Goal: Book appointment/travel/reservation

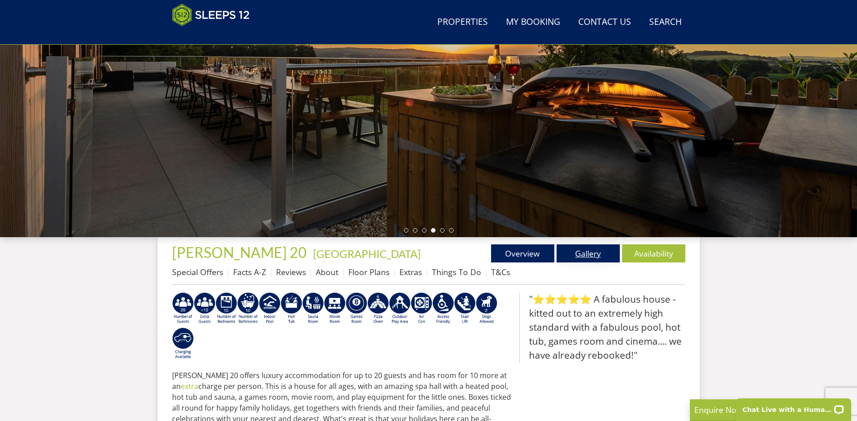
click at [588, 253] on link "Gallery" at bounding box center [587, 253] width 63 height 18
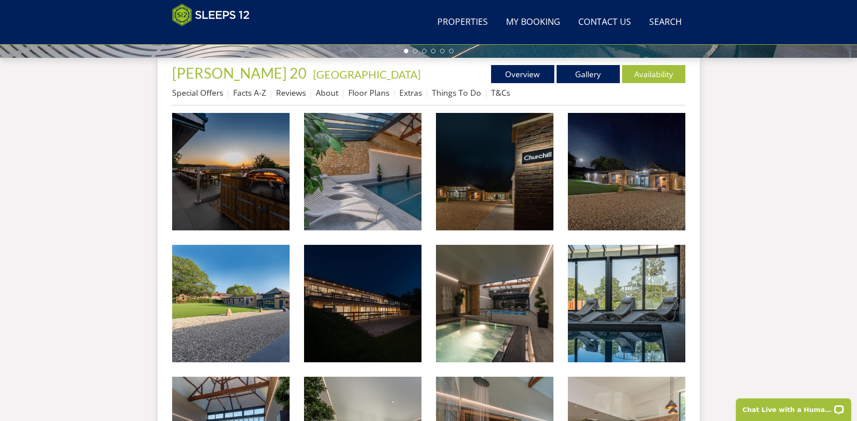
scroll to position [371, 0]
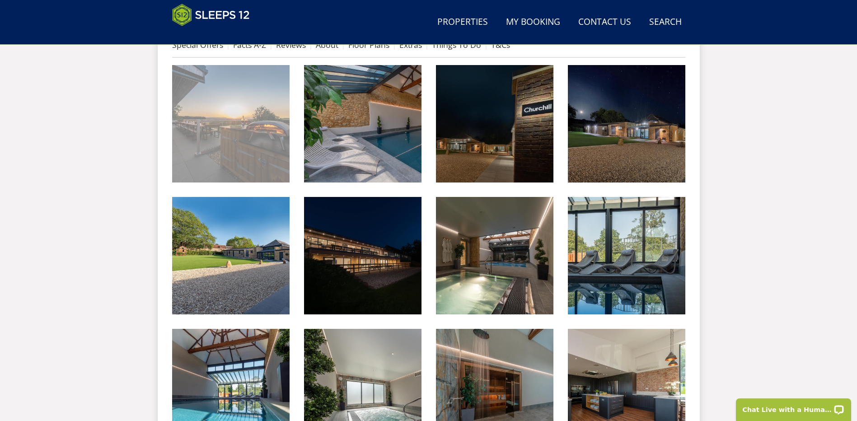
click at [229, 121] on img at bounding box center [230, 123] width 117 height 117
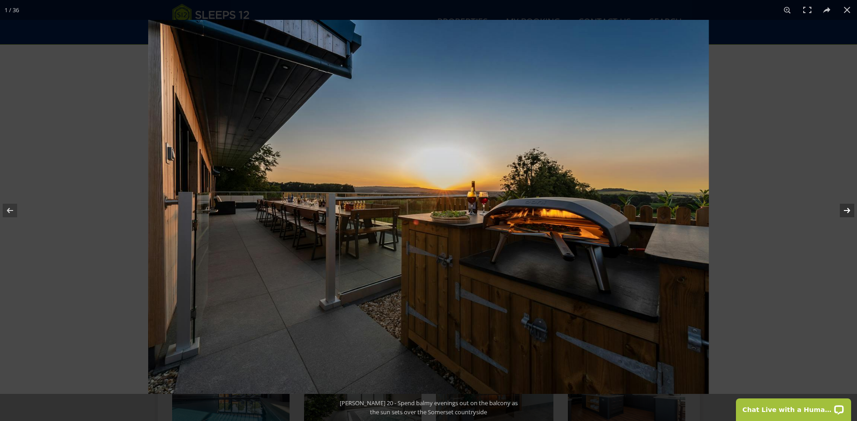
click at [846, 206] on button at bounding box center [841, 210] width 32 height 45
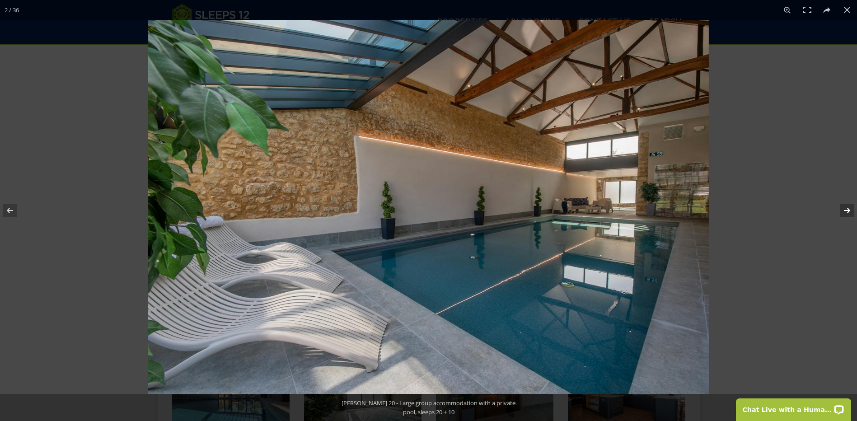
click at [846, 206] on button at bounding box center [841, 210] width 32 height 45
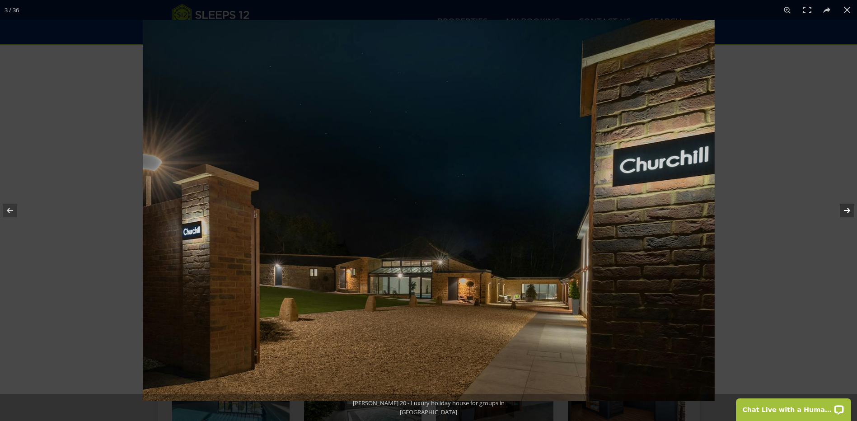
click at [847, 210] on button at bounding box center [841, 210] width 32 height 45
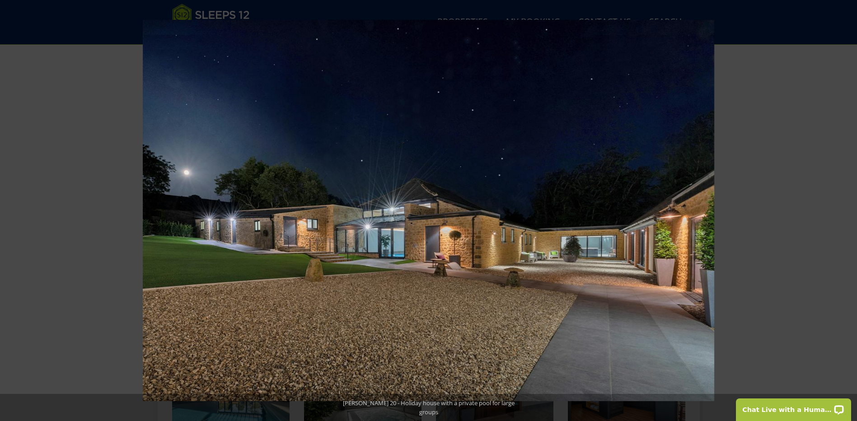
click at [847, 210] on button at bounding box center [841, 210] width 32 height 45
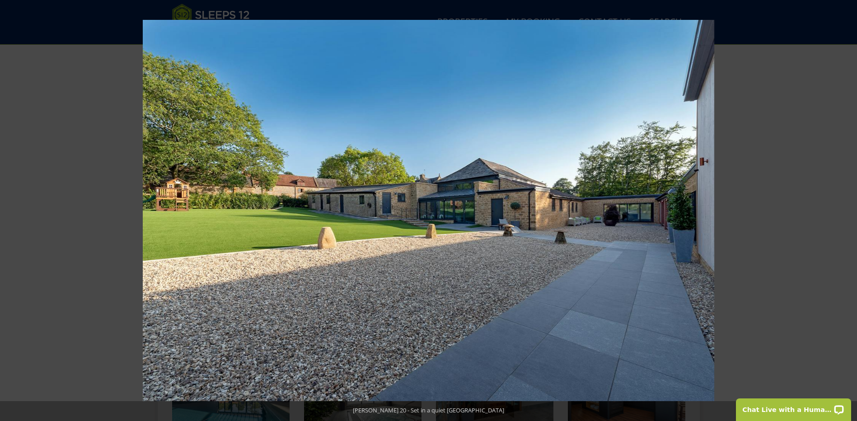
click at [847, 210] on button at bounding box center [841, 210] width 32 height 45
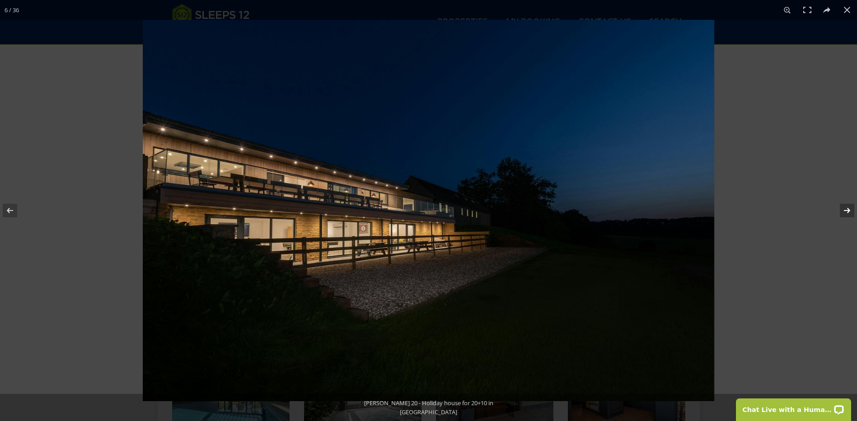
click at [847, 213] on button at bounding box center [841, 210] width 32 height 45
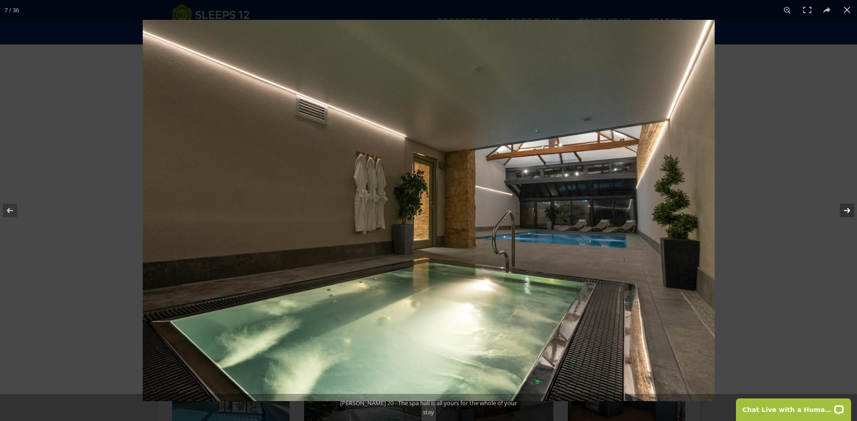
click at [847, 213] on button at bounding box center [841, 210] width 32 height 45
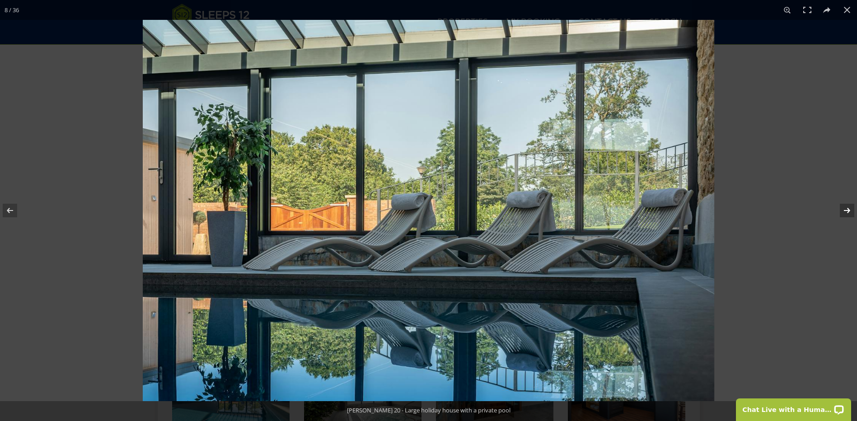
click at [847, 213] on button at bounding box center [841, 210] width 32 height 45
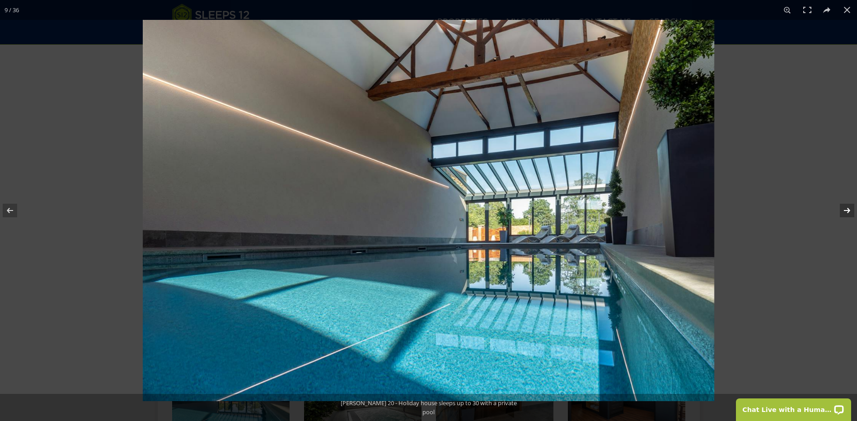
click at [847, 213] on button at bounding box center [841, 210] width 32 height 45
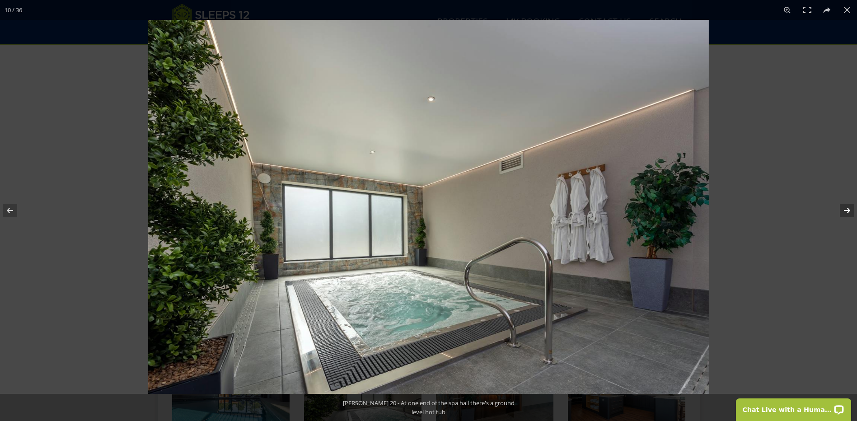
click at [848, 207] on button at bounding box center [841, 210] width 32 height 45
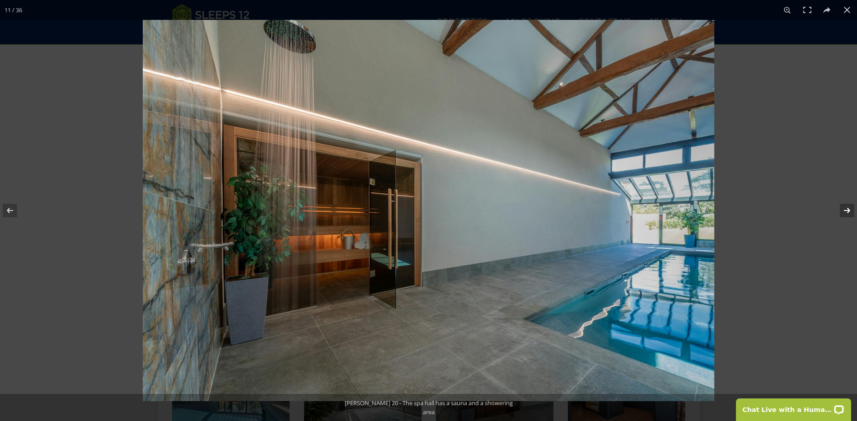
click at [848, 206] on button at bounding box center [841, 210] width 32 height 45
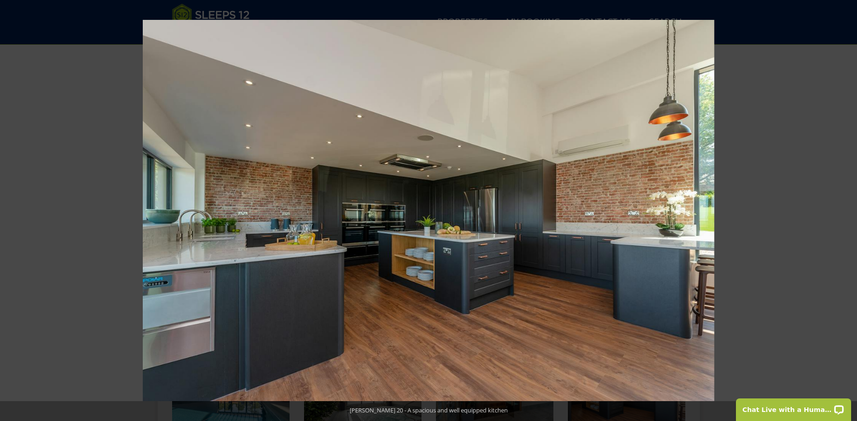
click at [848, 213] on button at bounding box center [841, 210] width 32 height 45
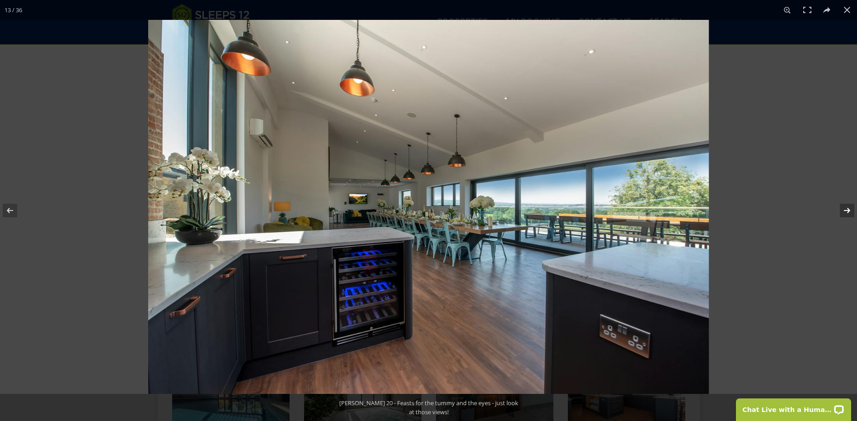
click at [846, 211] on button at bounding box center [841, 210] width 32 height 45
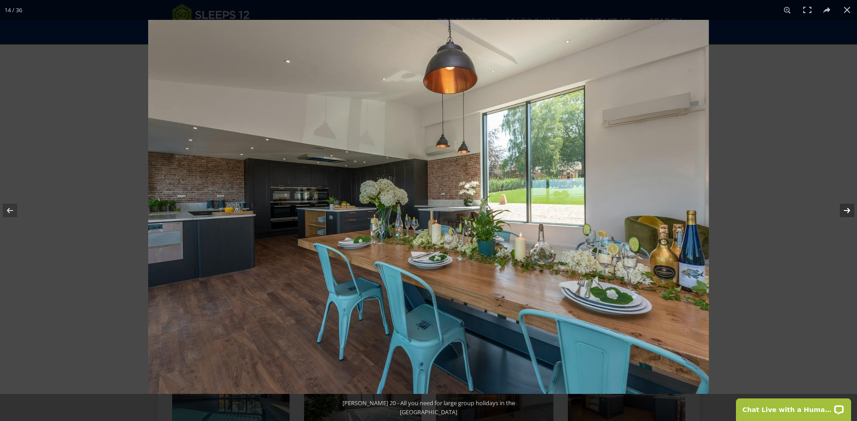
click at [846, 211] on button at bounding box center [841, 210] width 32 height 45
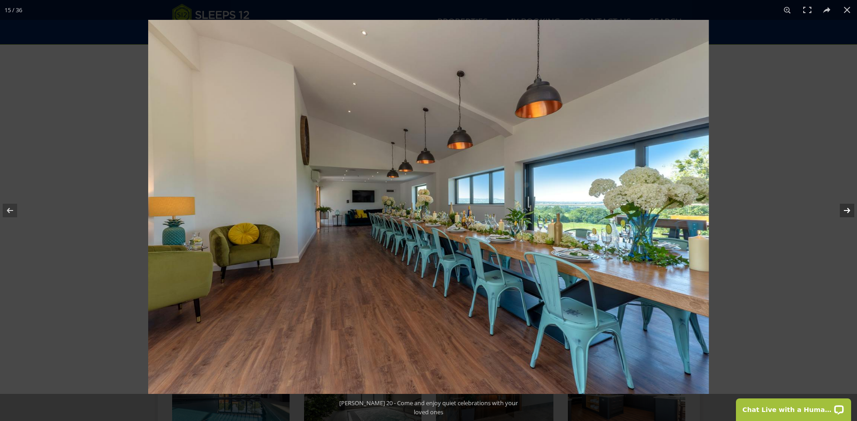
click at [846, 213] on button at bounding box center [841, 210] width 32 height 45
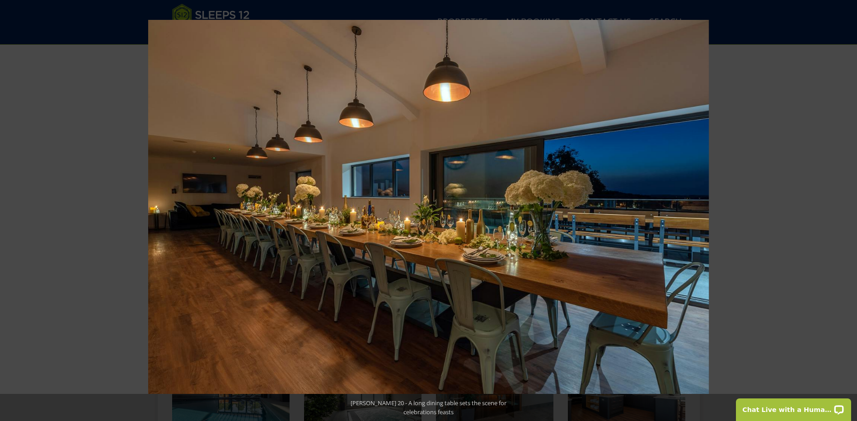
click at [847, 213] on button at bounding box center [841, 210] width 32 height 45
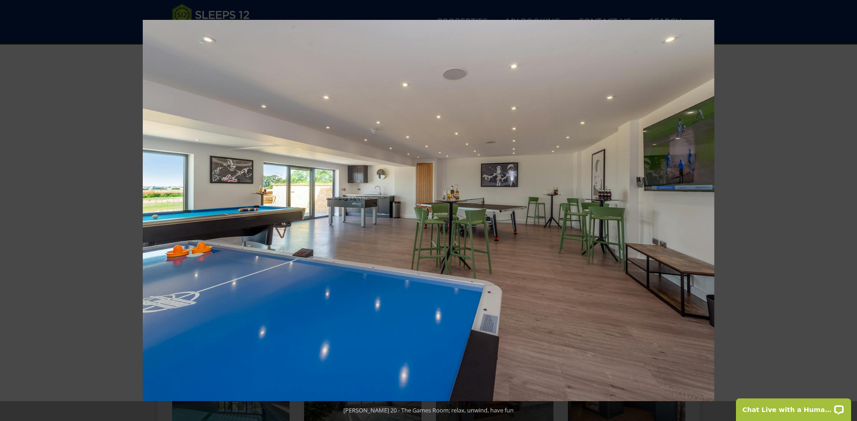
click at [847, 213] on button at bounding box center [841, 210] width 32 height 45
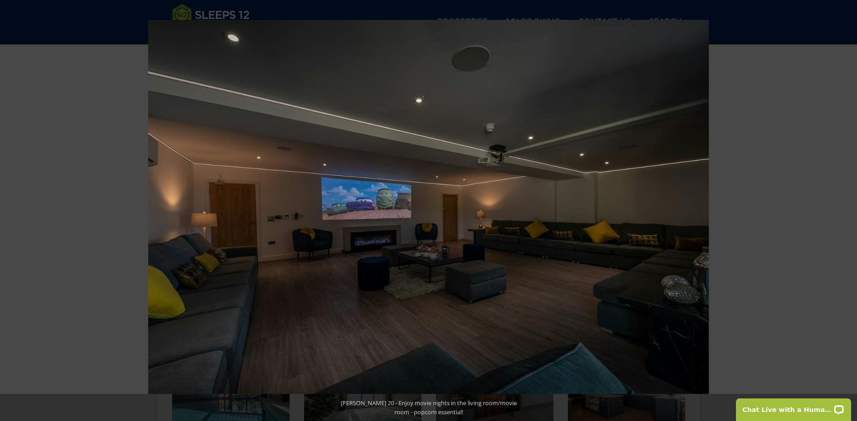
click at [847, 213] on button at bounding box center [841, 210] width 32 height 45
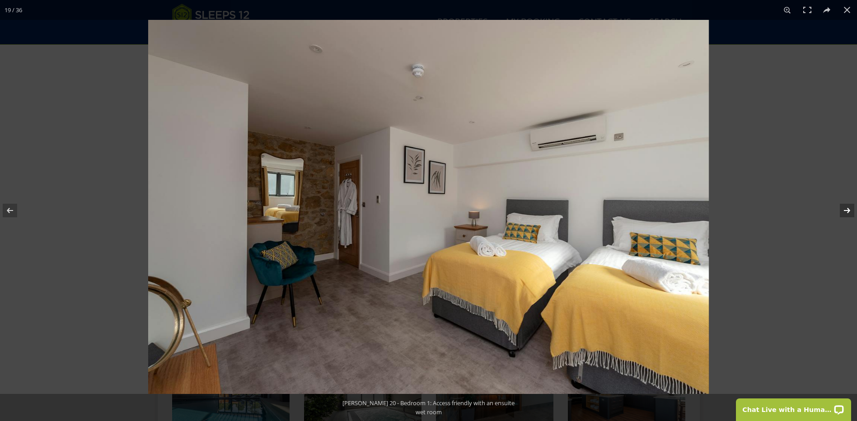
click at [847, 214] on button at bounding box center [841, 210] width 32 height 45
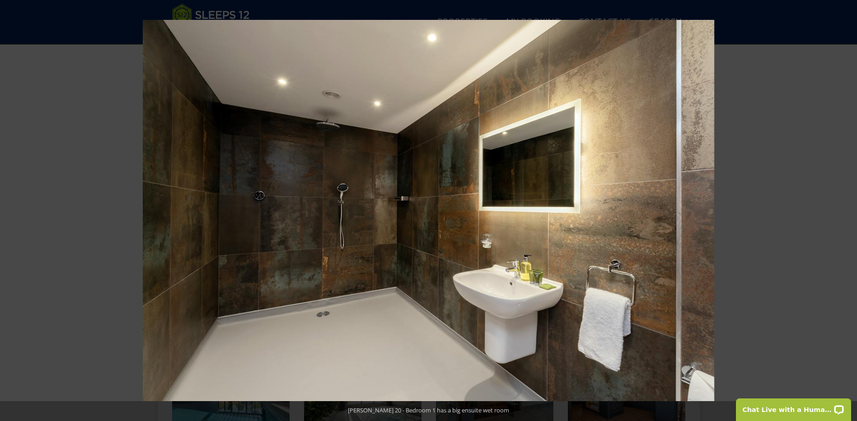
click at [847, 214] on button at bounding box center [841, 210] width 32 height 45
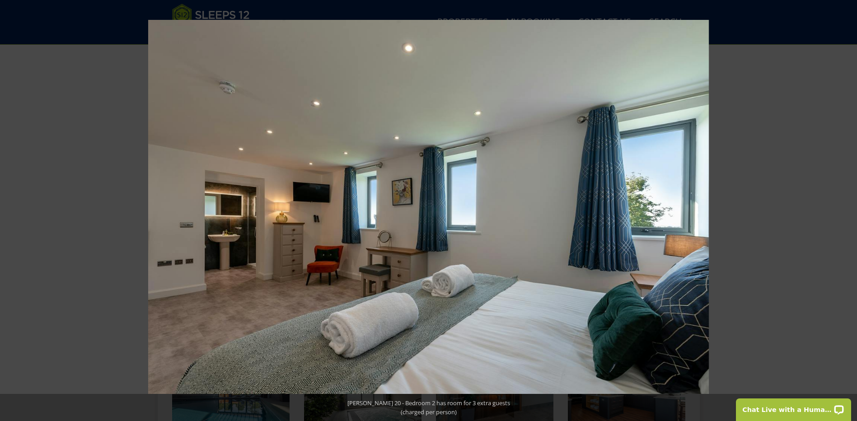
click at [847, 214] on button at bounding box center [841, 210] width 32 height 45
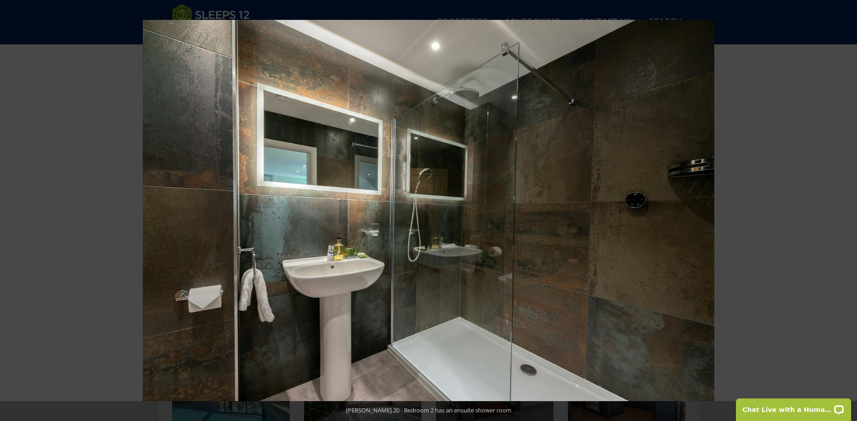
click at [846, 215] on button at bounding box center [841, 210] width 32 height 45
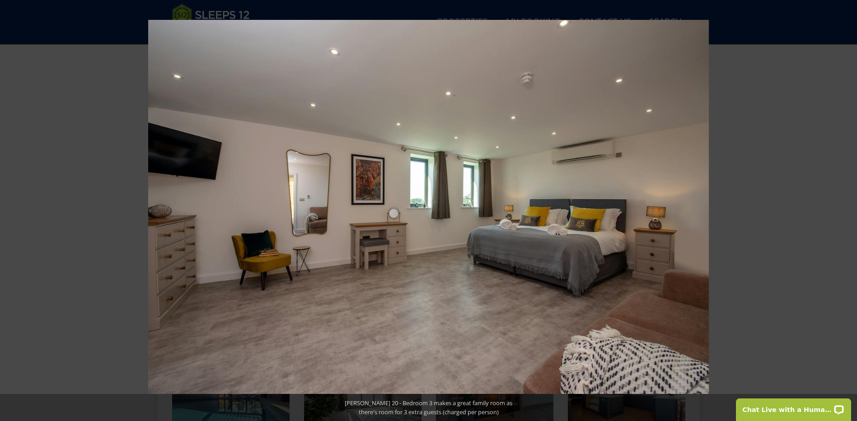
click at [846, 215] on button at bounding box center [841, 210] width 32 height 45
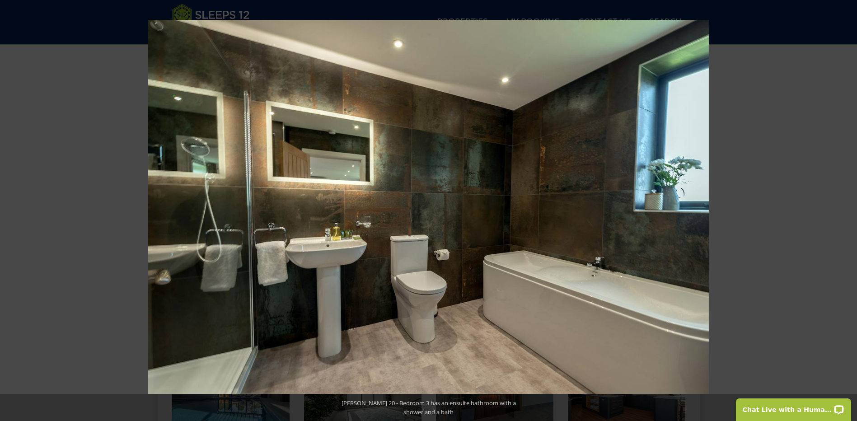
click at [846, 215] on button at bounding box center [841, 210] width 32 height 45
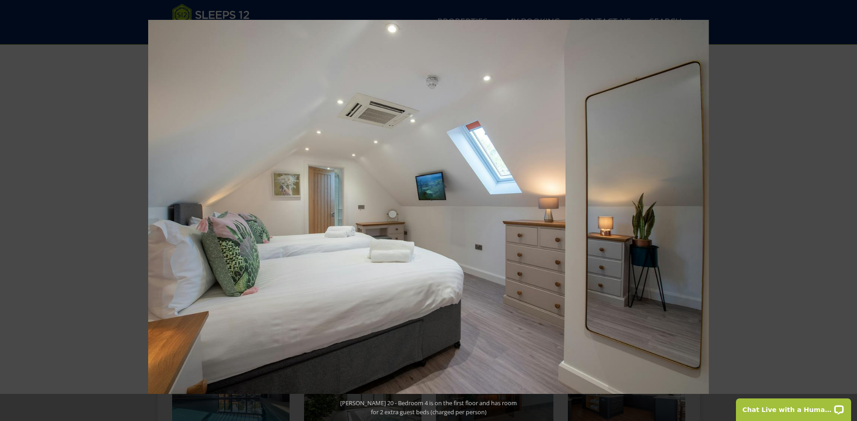
click at [846, 215] on button at bounding box center [841, 210] width 32 height 45
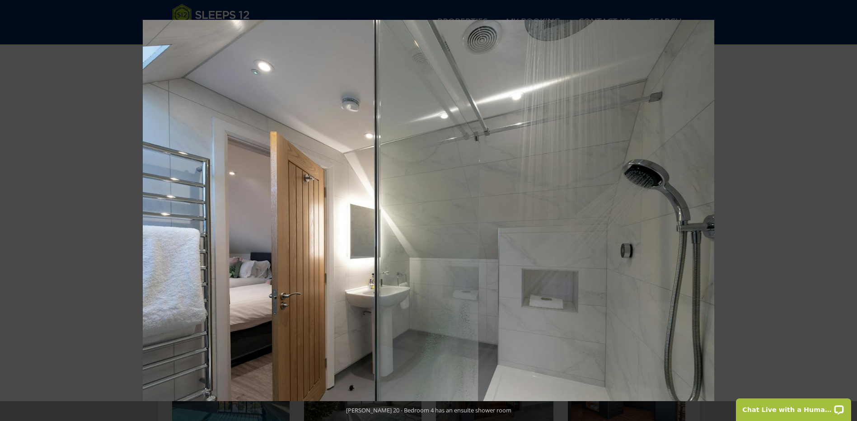
click at [846, 215] on button at bounding box center [841, 210] width 32 height 45
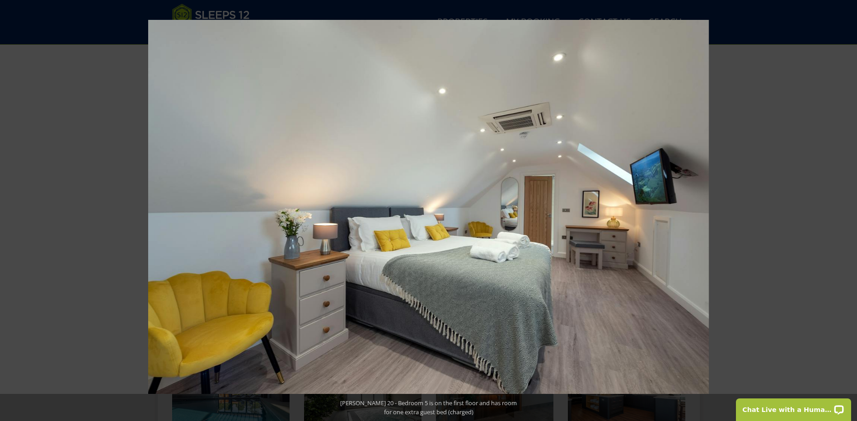
click at [846, 215] on button at bounding box center [841, 210] width 32 height 45
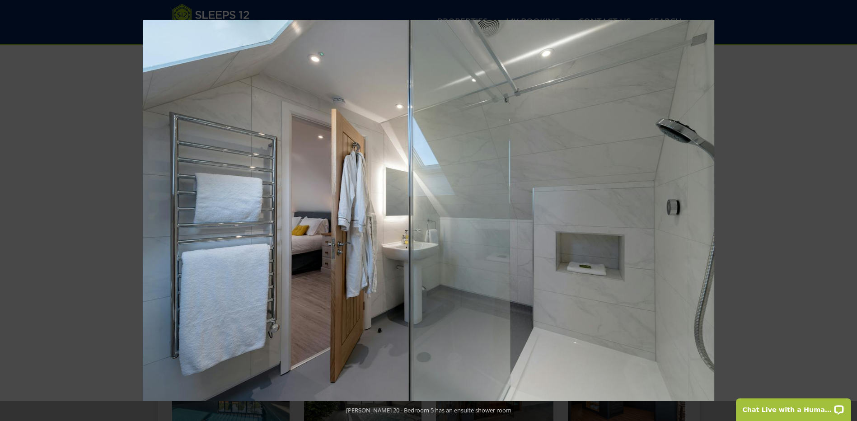
click at [846, 215] on button at bounding box center [841, 210] width 32 height 45
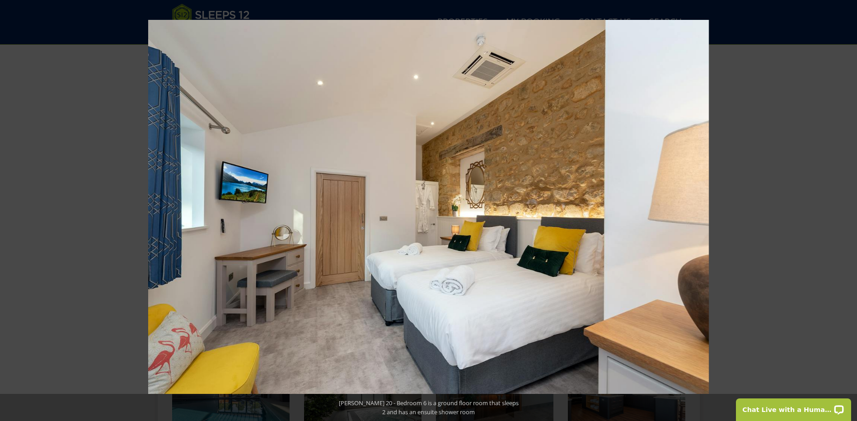
click at [846, 215] on button at bounding box center [841, 210] width 32 height 45
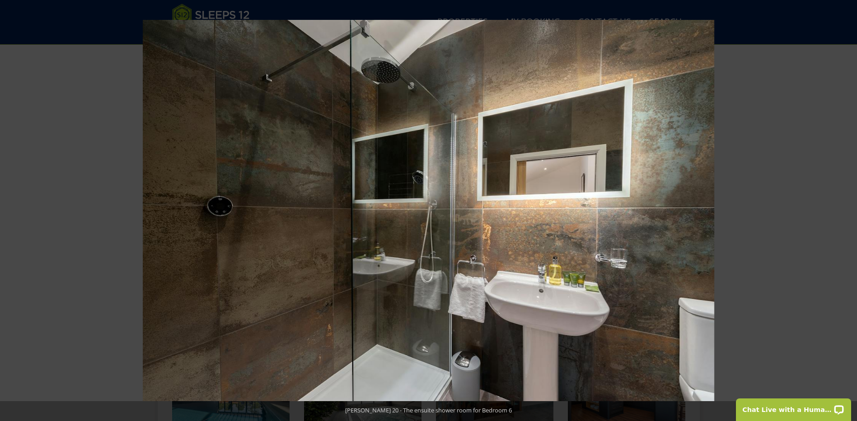
click at [846, 215] on button at bounding box center [841, 210] width 32 height 45
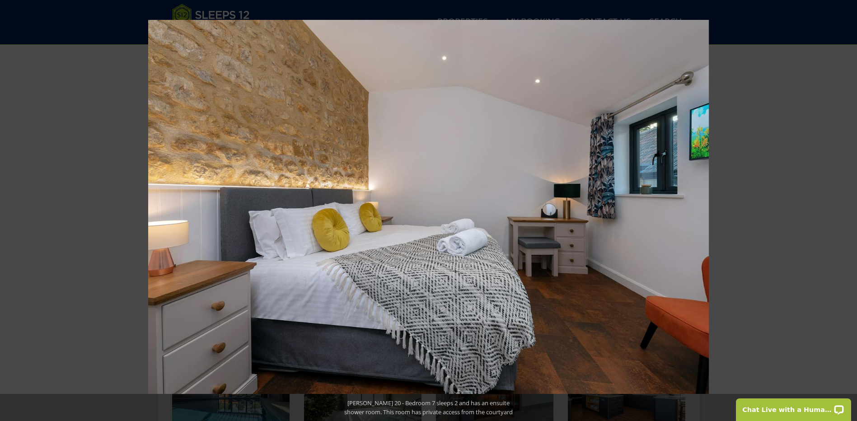
click at [846, 215] on button at bounding box center [841, 210] width 32 height 45
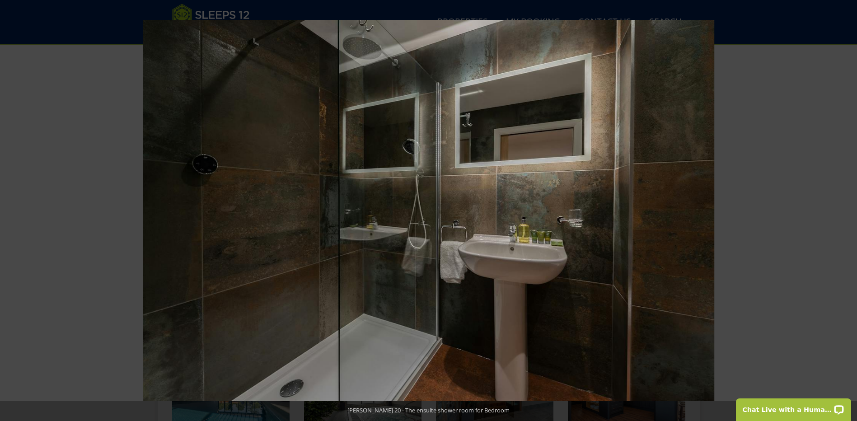
click at [846, 215] on button at bounding box center [841, 210] width 32 height 45
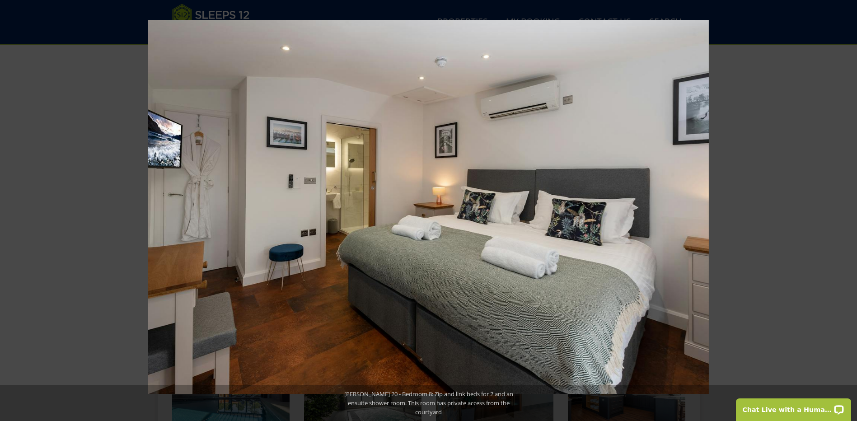
click at [846, 215] on button at bounding box center [841, 210] width 32 height 45
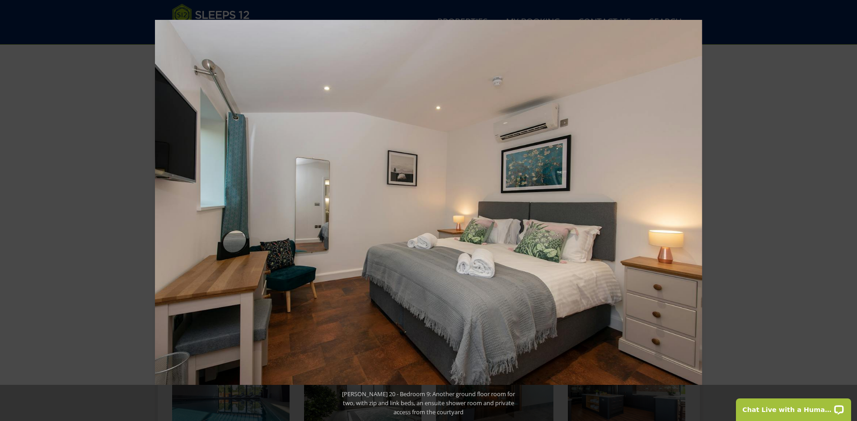
click at [846, 215] on button at bounding box center [841, 210] width 32 height 45
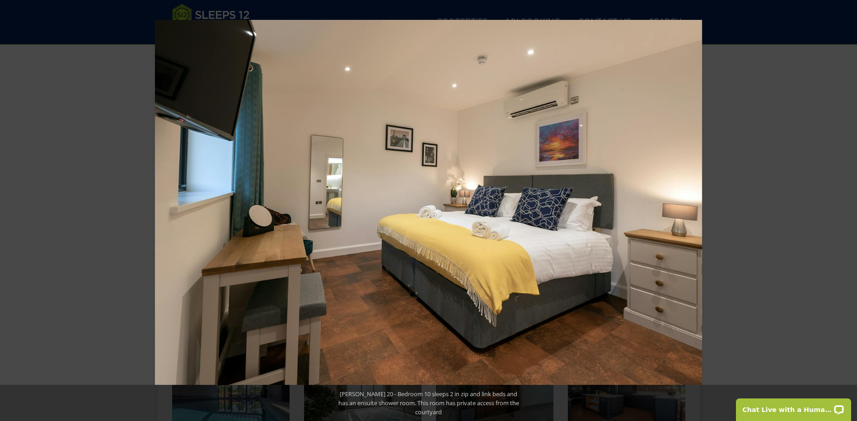
click at [846, 215] on button at bounding box center [841, 210] width 32 height 45
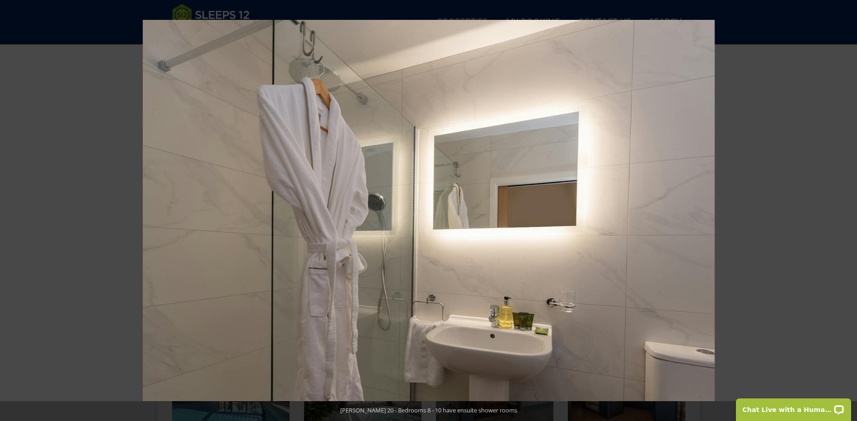
click at [846, 215] on button at bounding box center [841, 210] width 32 height 45
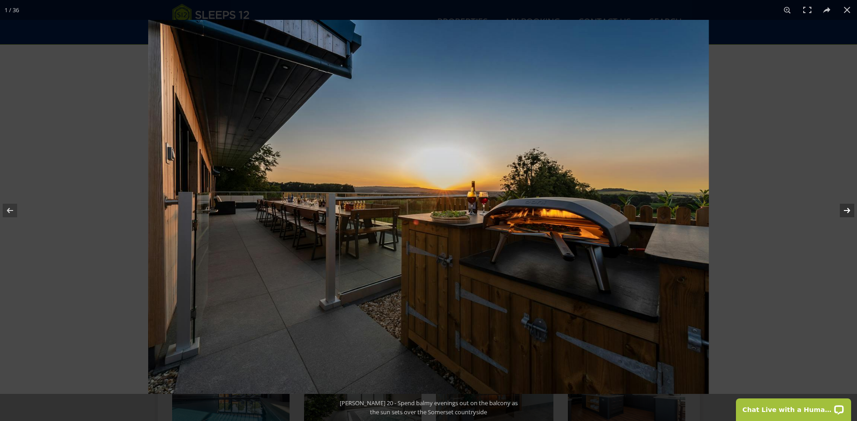
click at [846, 215] on button at bounding box center [841, 210] width 32 height 45
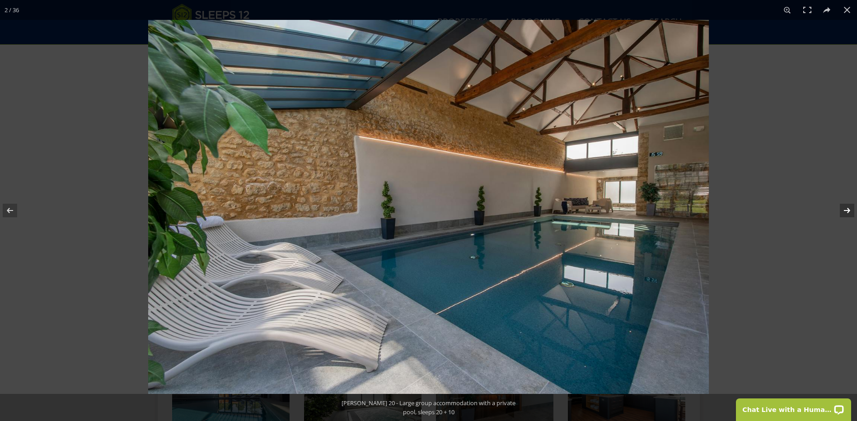
click at [846, 215] on button at bounding box center [841, 210] width 32 height 45
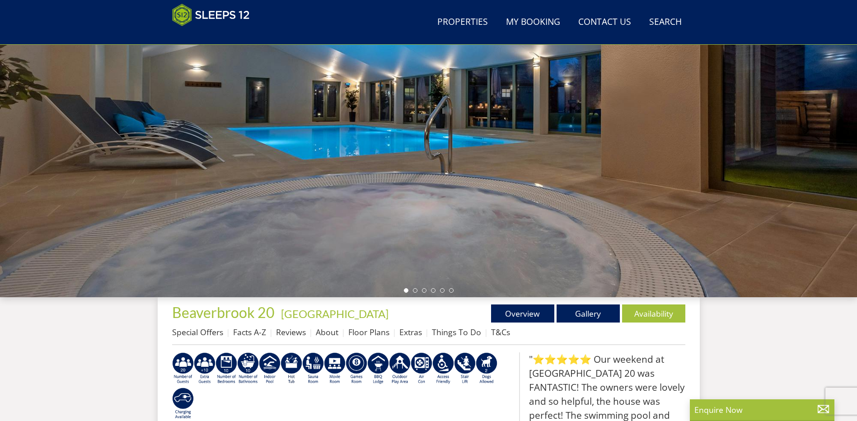
scroll to position [155, 0]
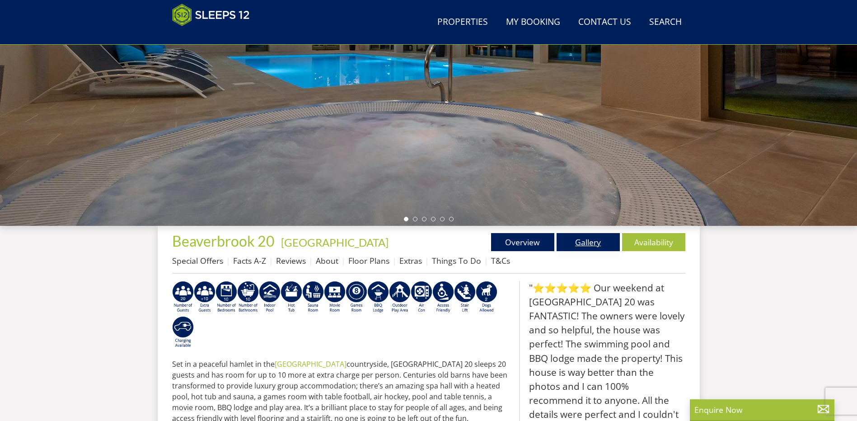
click at [576, 247] on link "Gallery" at bounding box center [587, 242] width 63 height 18
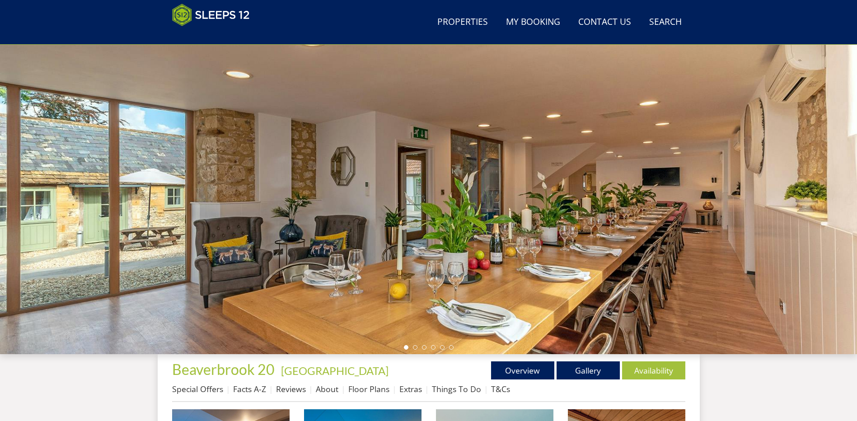
scroll to position [200, 0]
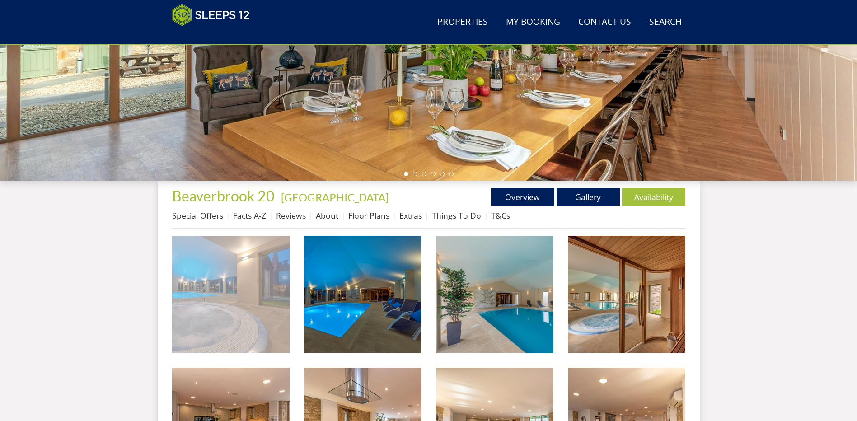
click at [223, 276] on img at bounding box center [230, 294] width 117 height 117
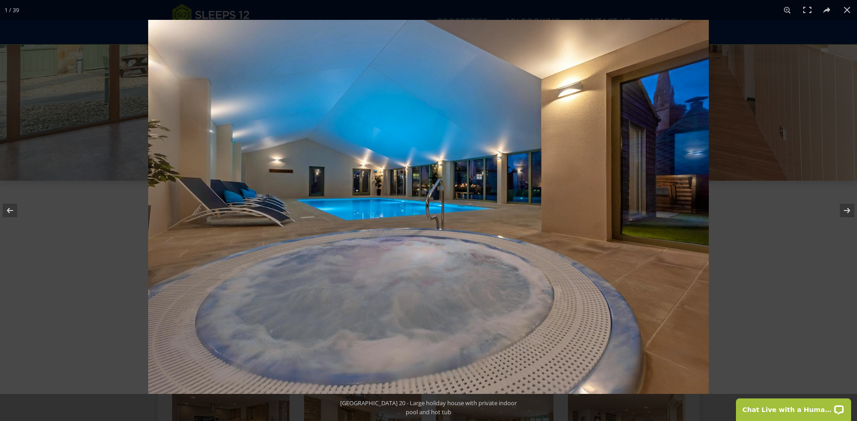
scroll to position [0, 0]
click at [844, 212] on button at bounding box center [841, 210] width 32 height 45
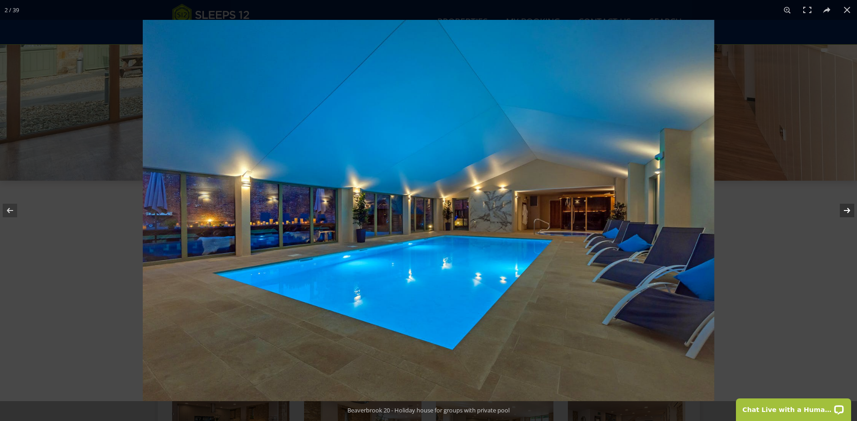
click at [844, 212] on button at bounding box center [841, 210] width 32 height 45
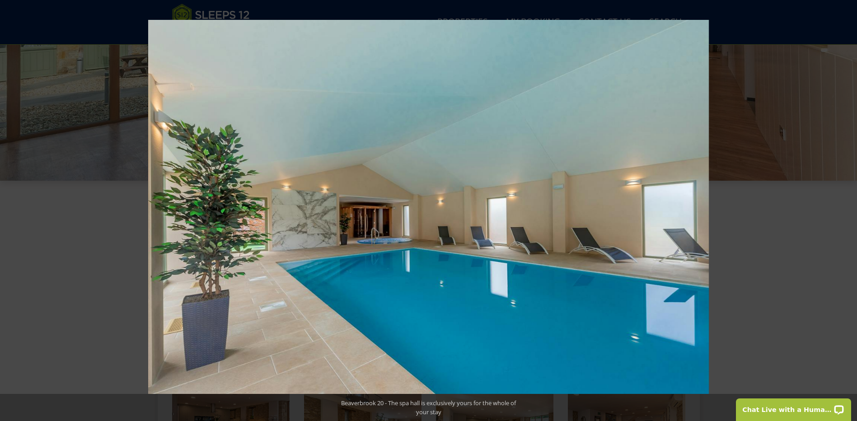
click at [844, 212] on button at bounding box center [841, 210] width 32 height 45
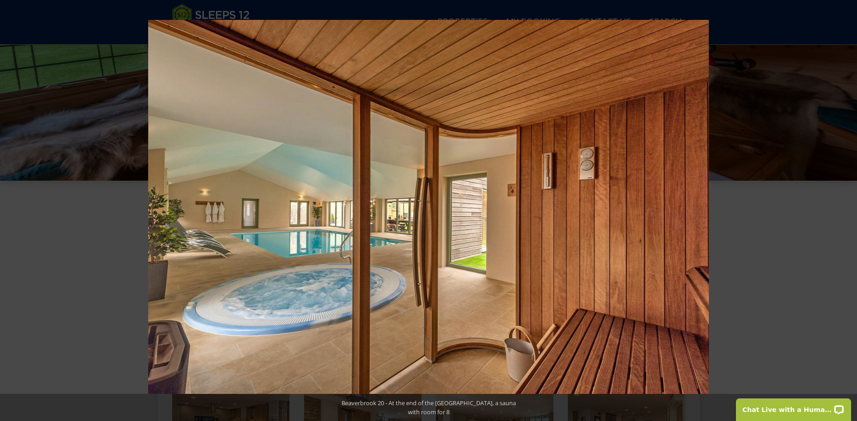
click at [844, 212] on button at bounding box center [841, 210] width 32 height 45
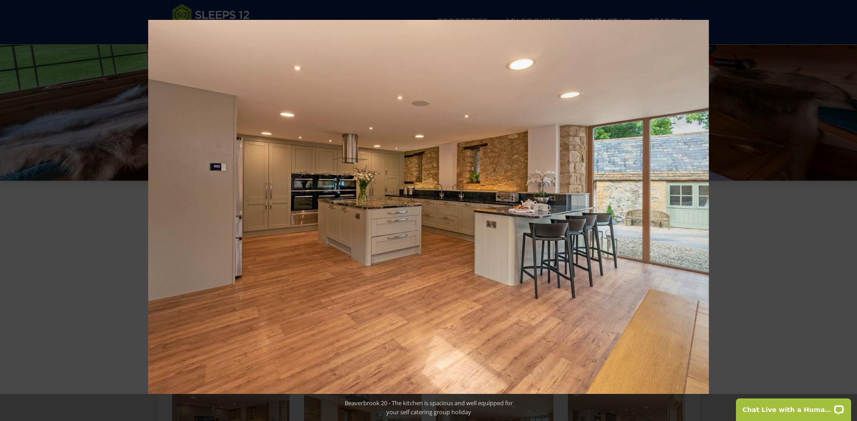
click at [844, 212] on button at bounding box center [841, 210] width 32 height 45
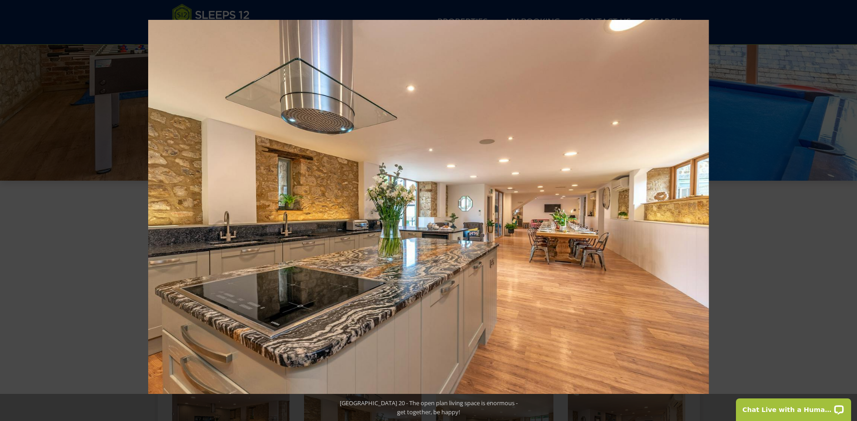
click at [844, 213] on button at bounding box center [841, 210] width 32 height 45
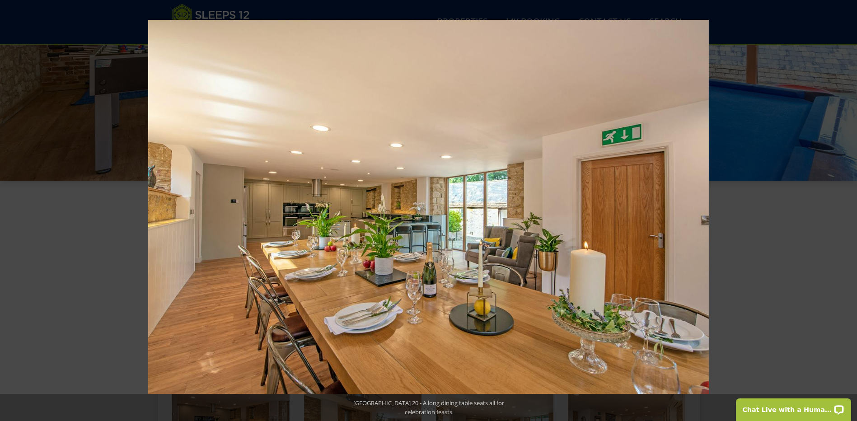
click at [844, 213] on button at bounding box center [841, 210] width 32 height 45
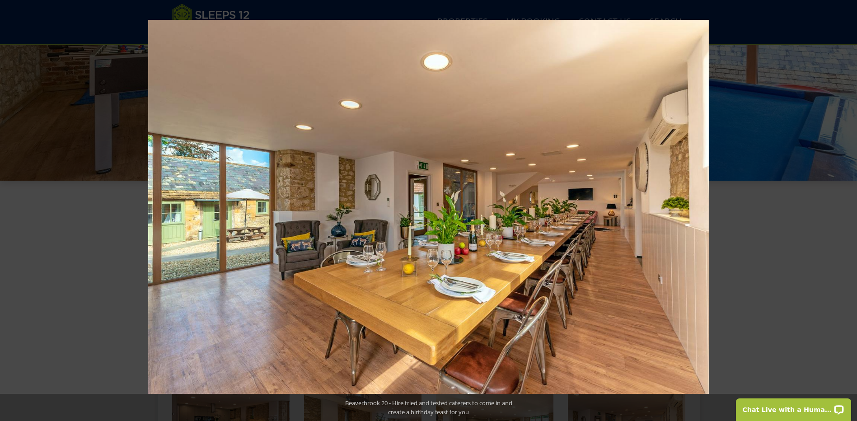
click at [844, 213] on button at bounding box center [841, 210] width 32 height 45
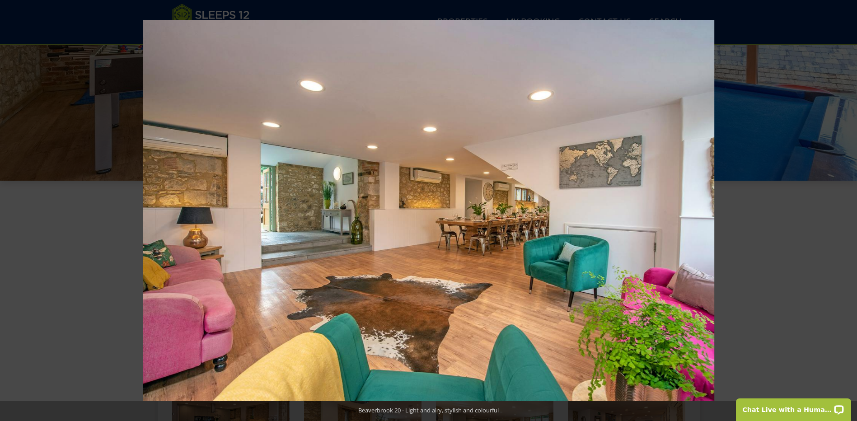
click at [844, 213] on button at bounding box center [841, 210] width 32 height 45
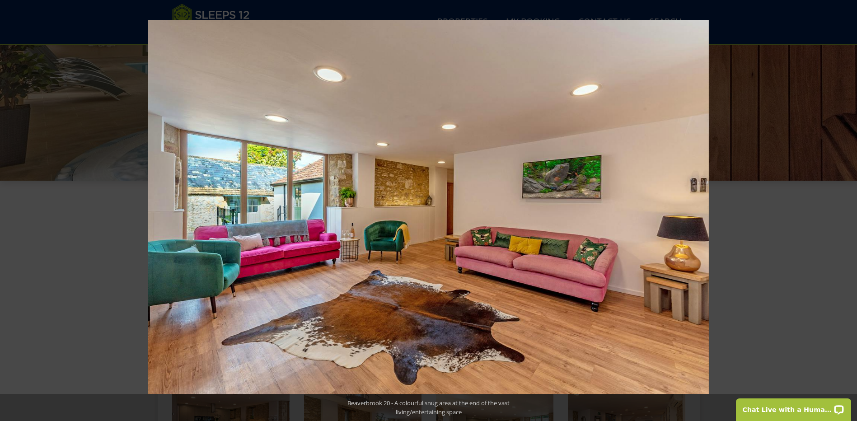
click at [844, 213] on button at bounding box center [841, 210] width 32 height 45
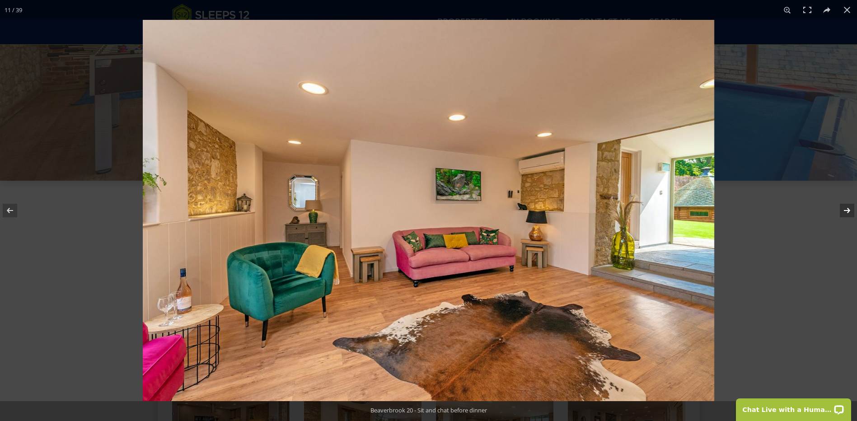
click at [846, 213] on button at bounding box center [841, 210] width 32 height 45
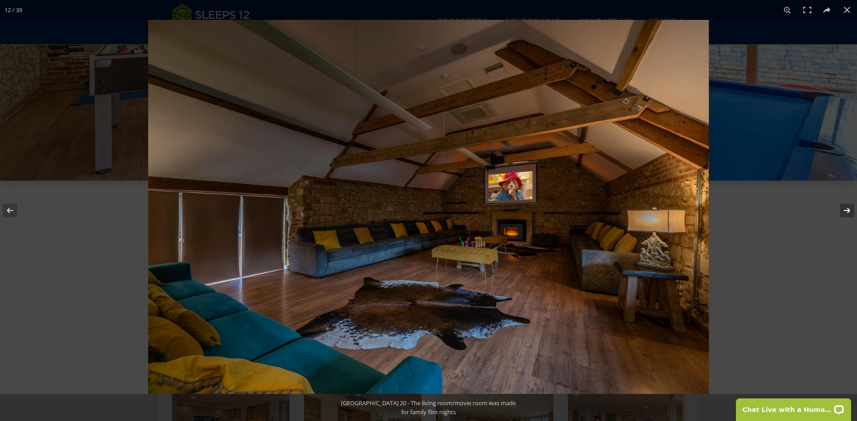
click at [846, 213] on button at bounding box center [841, 210] width 32 height 45
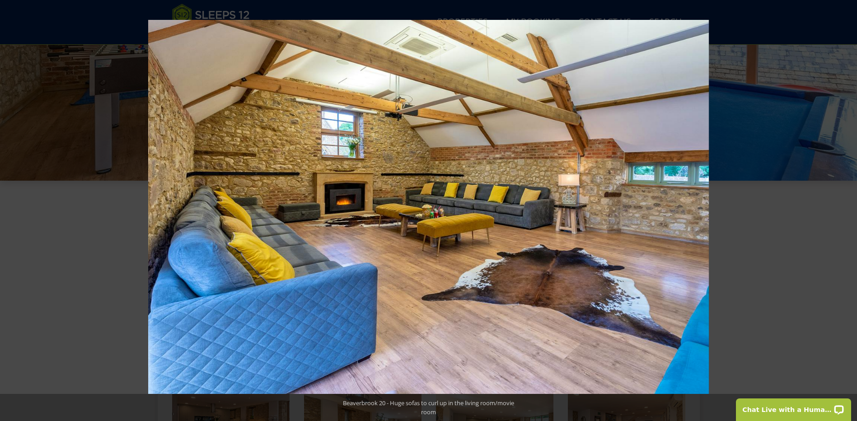
click at [846, 213] on button at bounding box center [841, 210] width 32 height 45
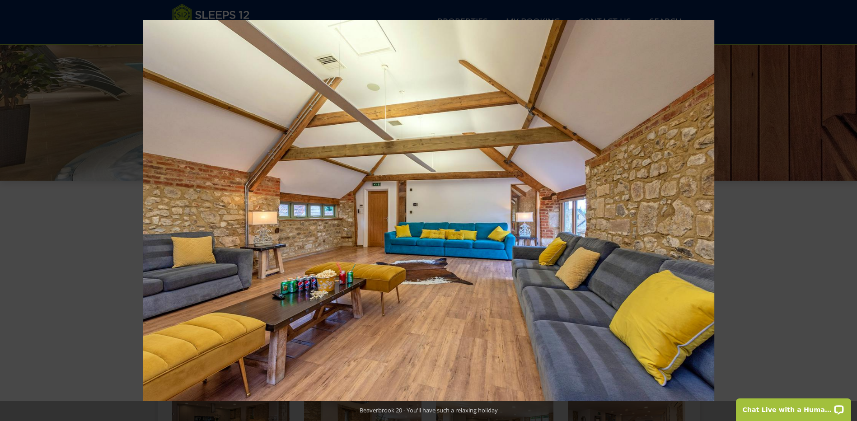
click at [846, 213] on button at bounding box center [841, 210] width 32 height 45
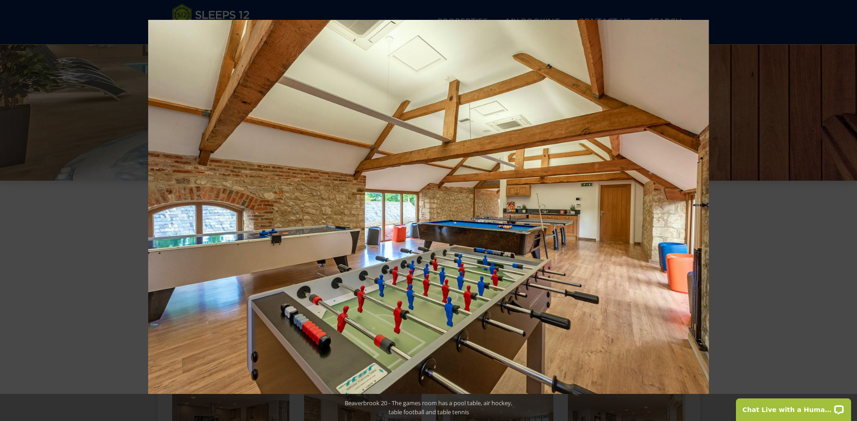
click at [846, 213] on button at bounding box center [841, 210] width 32 height 45
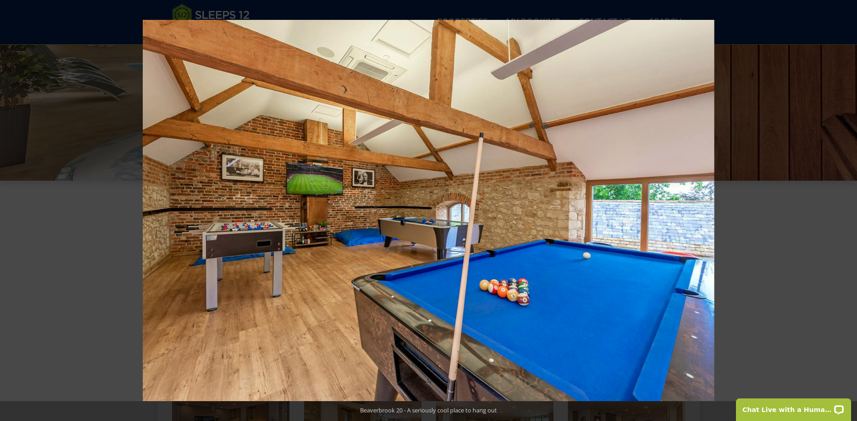
click at [846, 213] on button at bounding box center [841, 210] width 32 height 45
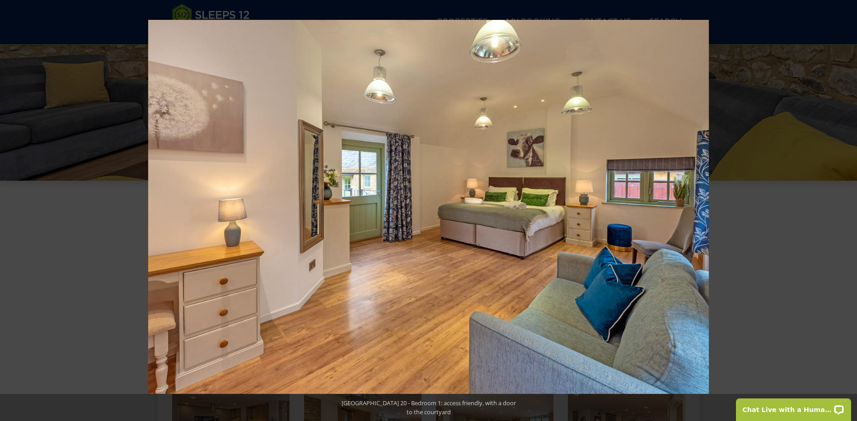
click at [846, 213] on button at bounding box center [841, 210] width 32 height 45
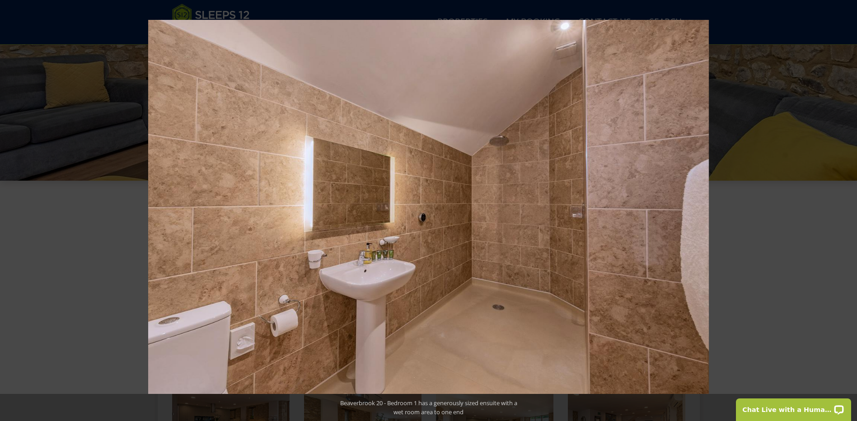
click at [846, 213] on button at bounding box center [841, 210] width 32 height 45
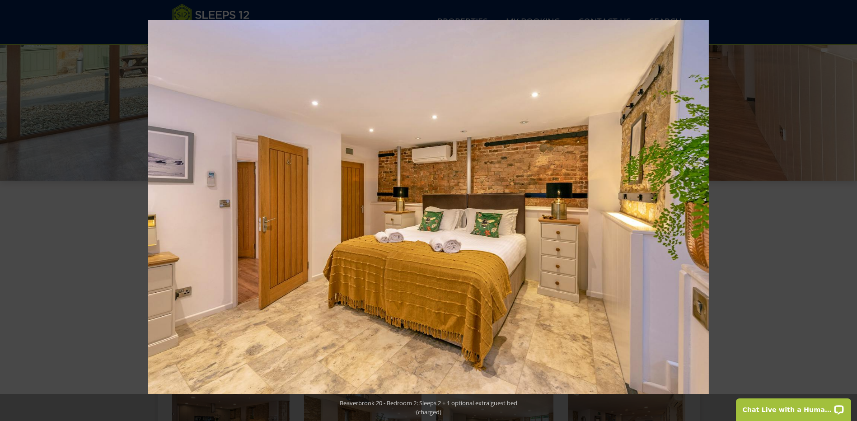
click at [846, 213] on button at bounding box center [841, 210] width 32 height 45
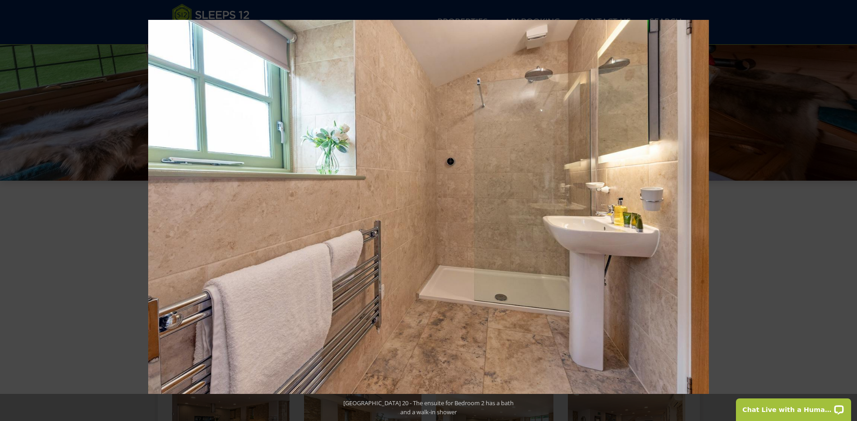
click at [846, 213] on button at bounding box center [841, 210] width 32 height 45
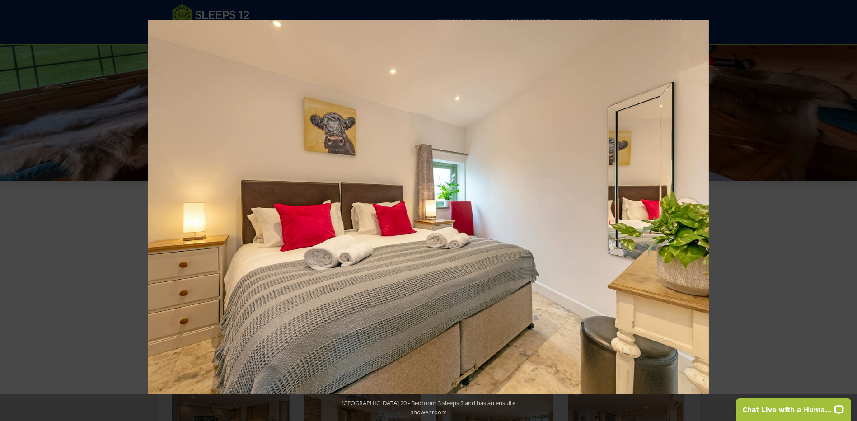
click at [846, 213] on button at bounding box center [841, 210] width 32 height 45
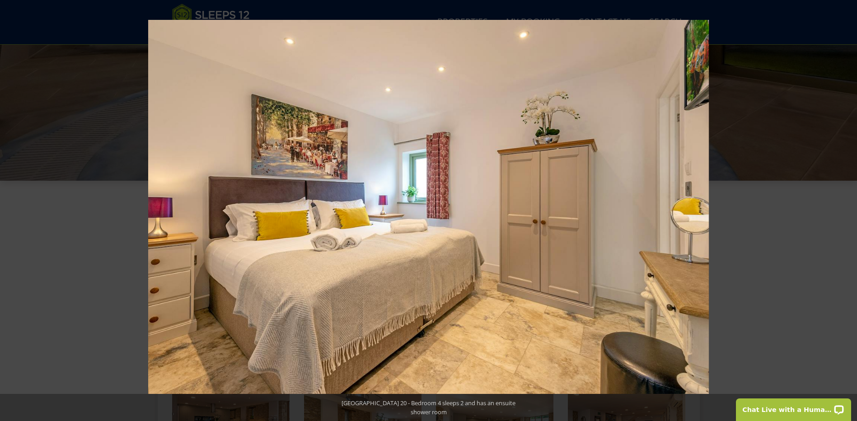
click at [846, 213] on button at bounding box center [841, 210] width 32 height 45
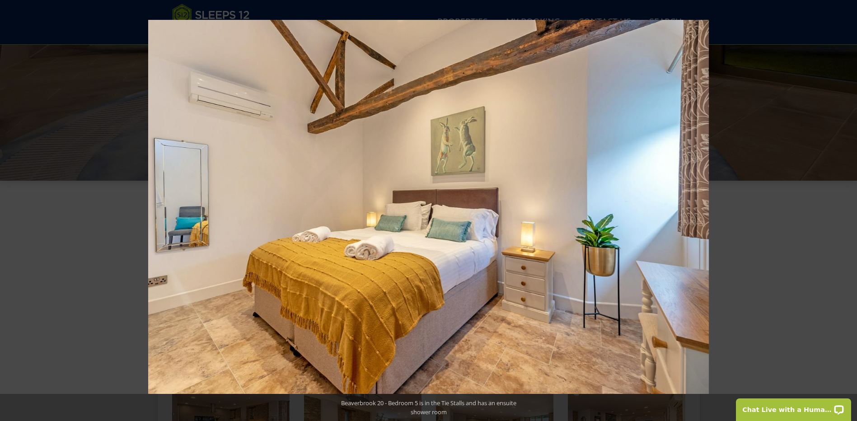
click at [846, 213] on button at bounding box center [841, 210] width 32 height 45
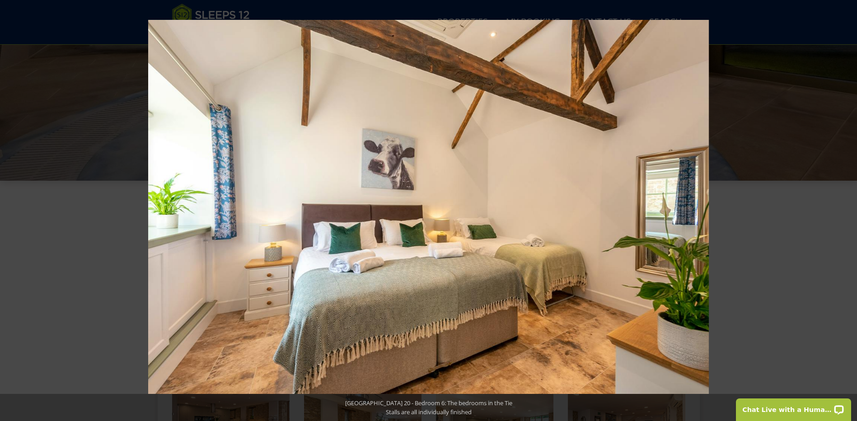
click at [846, 213] on button at bounding box center [841, 210] width 32 height 45
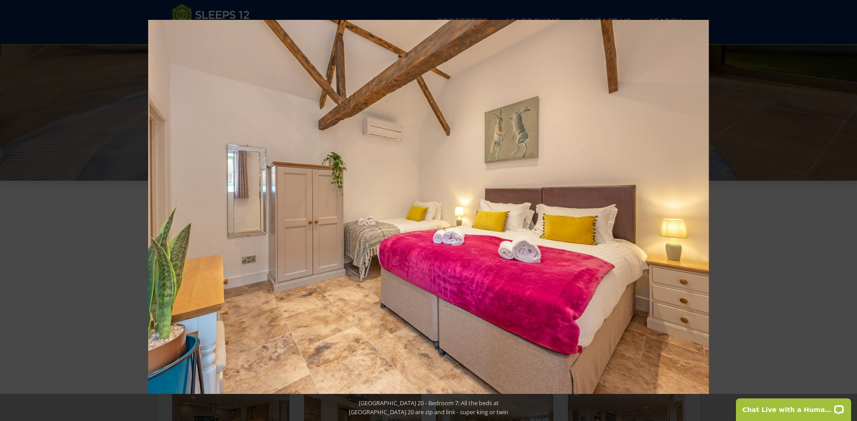
click at [846, 213] on button at bounding box center [841, 210] width 32 height 45
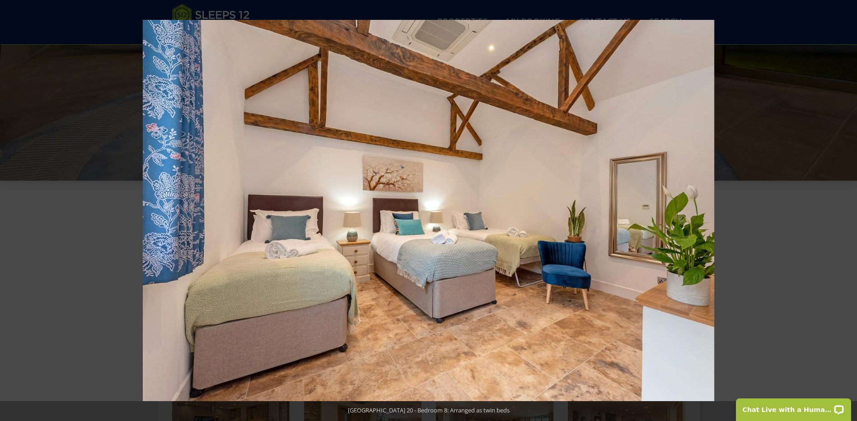
click at [846, 213] on button at bounding box center [841, 210] width 32 height 45
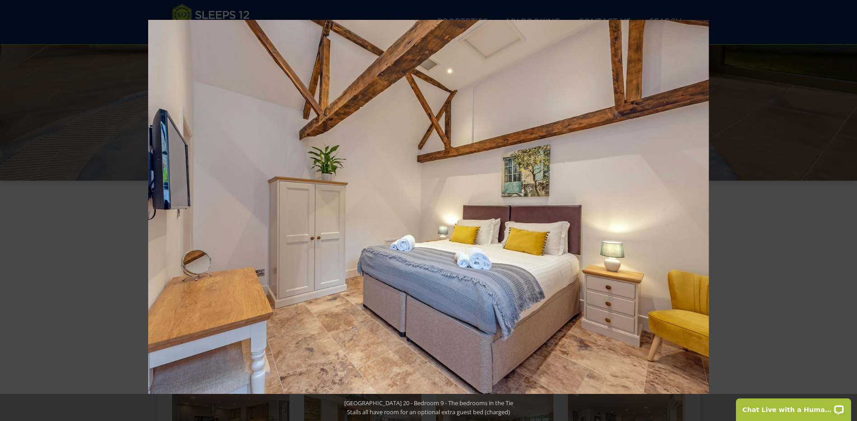
click at [846, 213] on button at bounding box center [841, 210] width 32 height 45
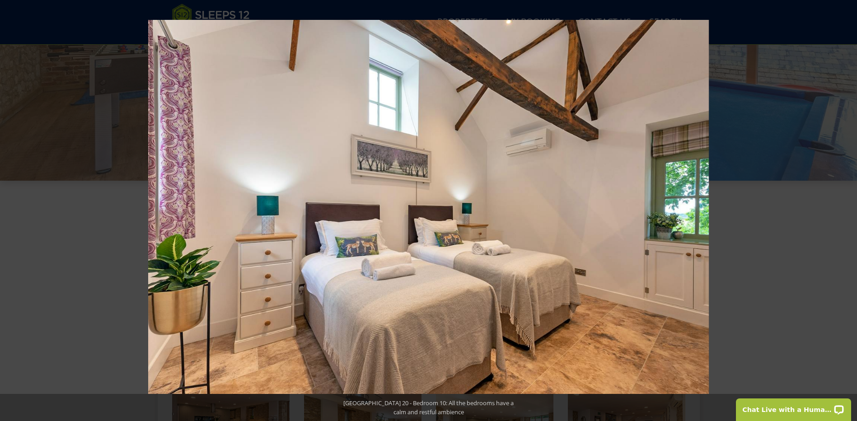
click at [846, 213] on button at bounding box center [841, 210] width 32 height 45
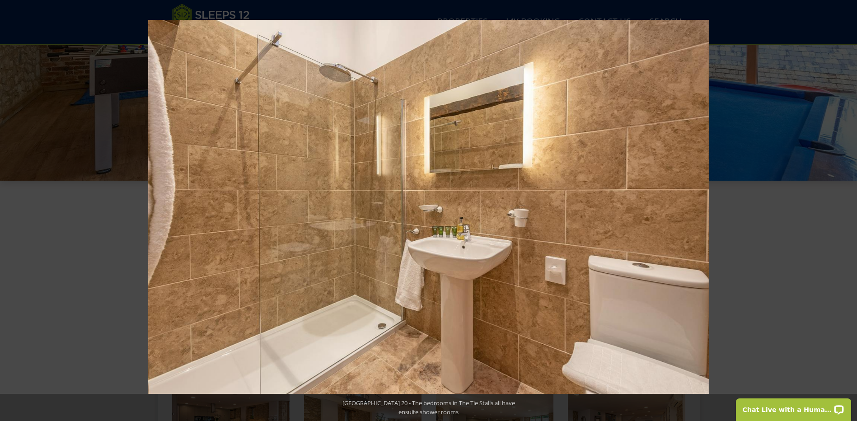
click at [846, 213] on button at bounding box center [841, 210] width 32 height 45
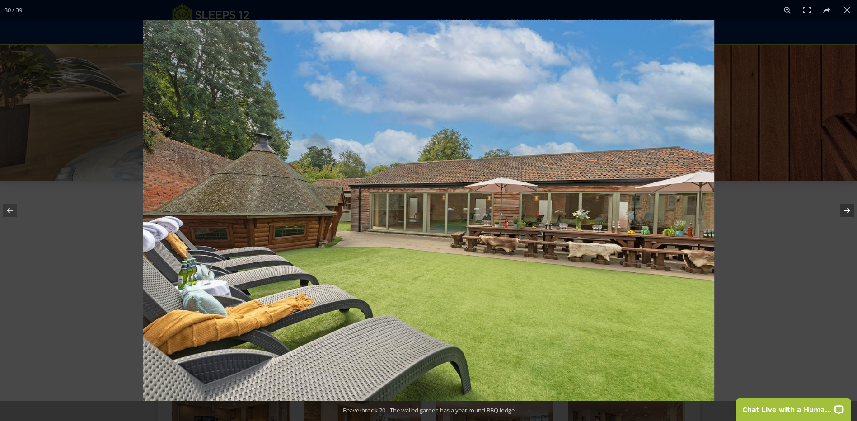
click at [846, 214] on button at bounding box center [841, 210] width 32 height 45
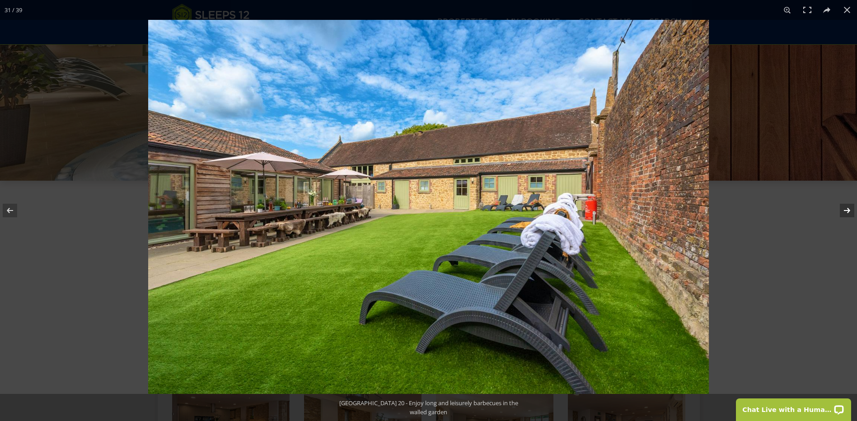
click at [846, 214] on button at bounding box center [841, 210] width 32 height 45
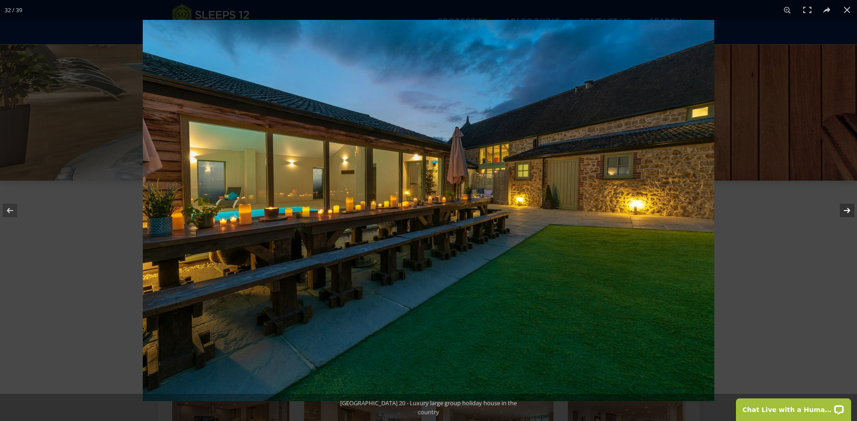
click at [846, 214] on button at bounding box center [841, 210] width 32 height 45
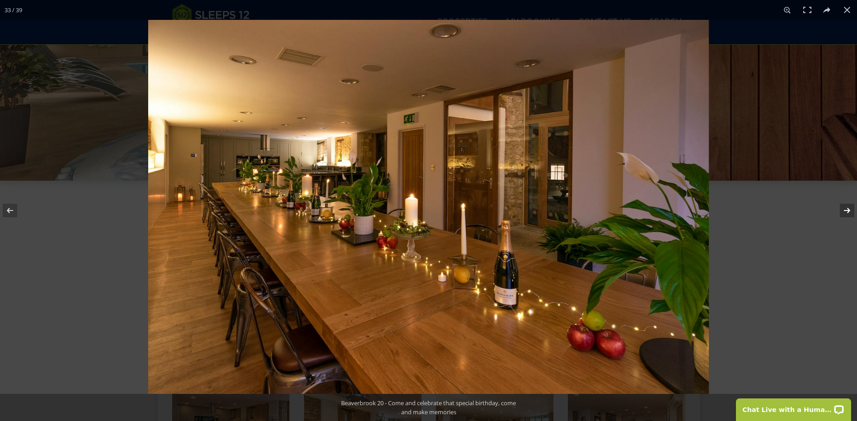
click at [846, 214] on button at bounding box center [841, 210] width 32 height 45
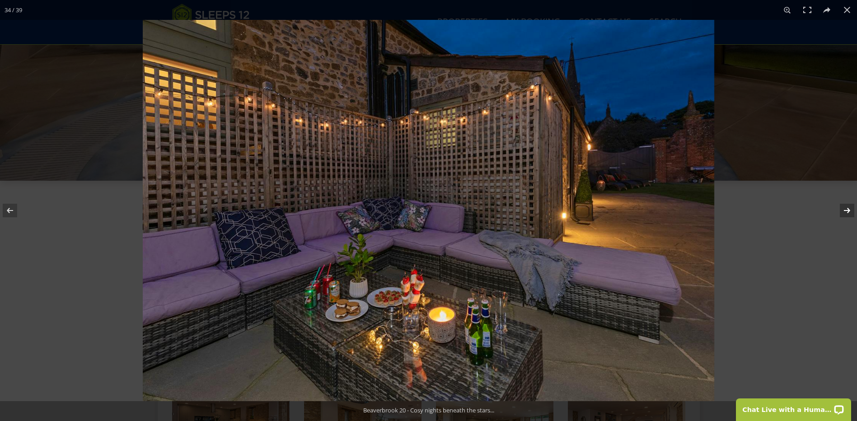
click at [846, 214] on button at bounding box center [841, 210] width 32 height 45
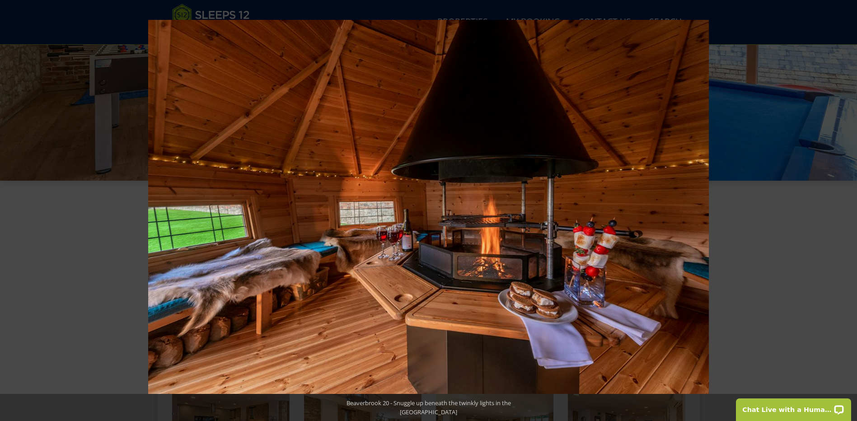
click at [846, 214] on button at bounding box center [841, 210] width 32 height 45
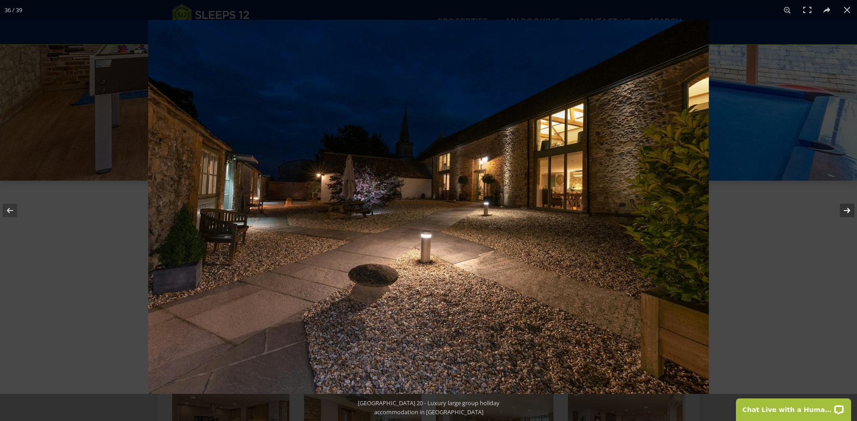
click at [846, 214] on button at bounding box center [841, 210] width 32 height 45
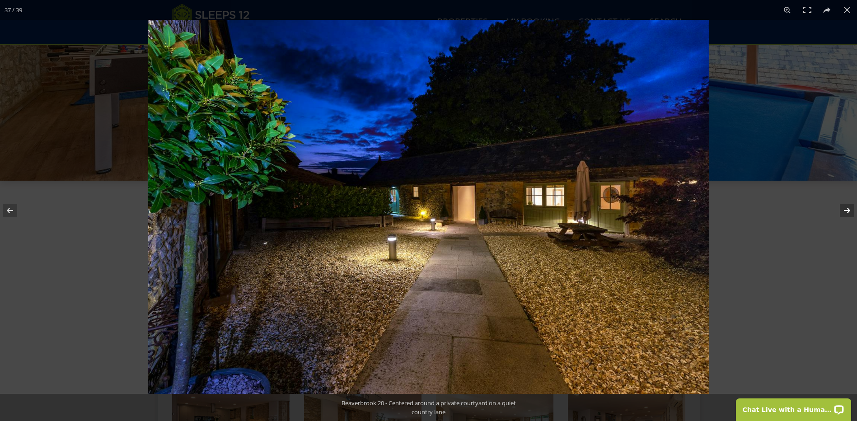
click at [846, 215] on button at bounding box center [841, 210] width 32 height 45
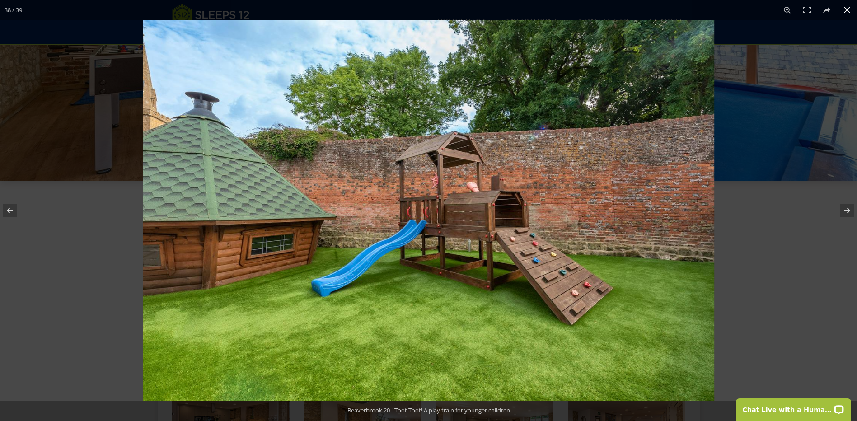
click at [768, 113] on div at bounding box center [571, 230] width 857 height 421
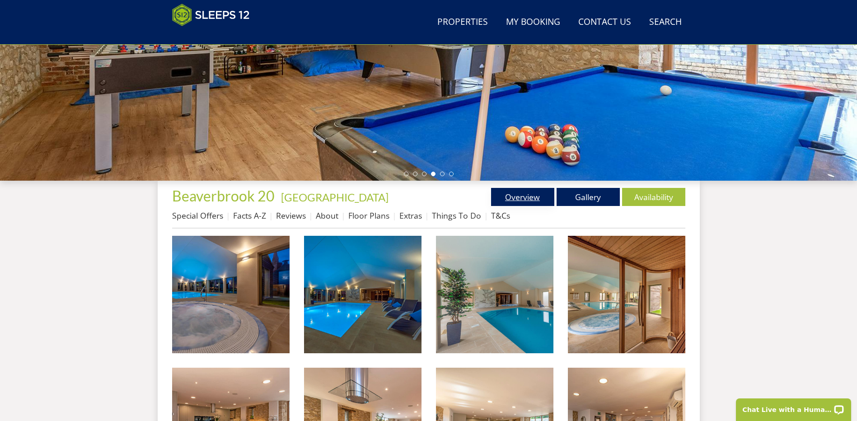
click at [533, 196] on link "Overview" at bounding box center [522, 197] width 63 height 18
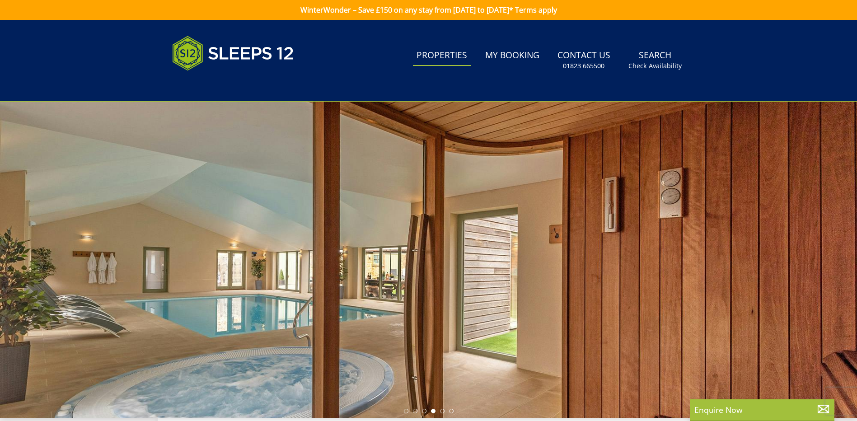
click at [425, 51] on link "Properties" at bounding box center [442, 56] width 58 height 20
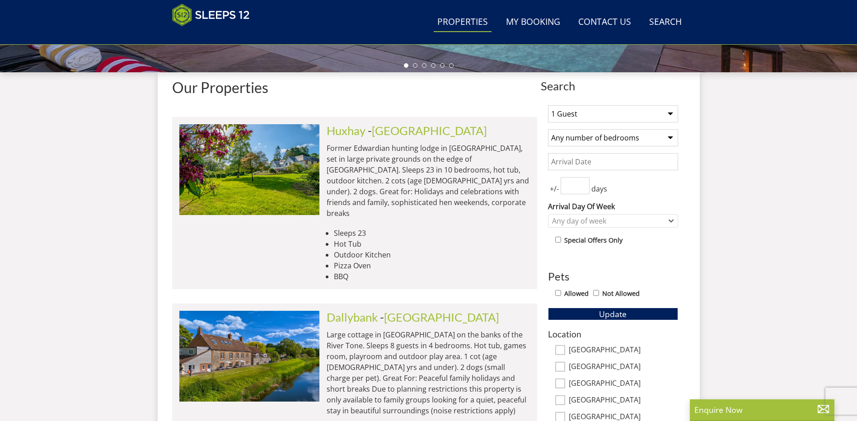
scroll to position [237, 0]
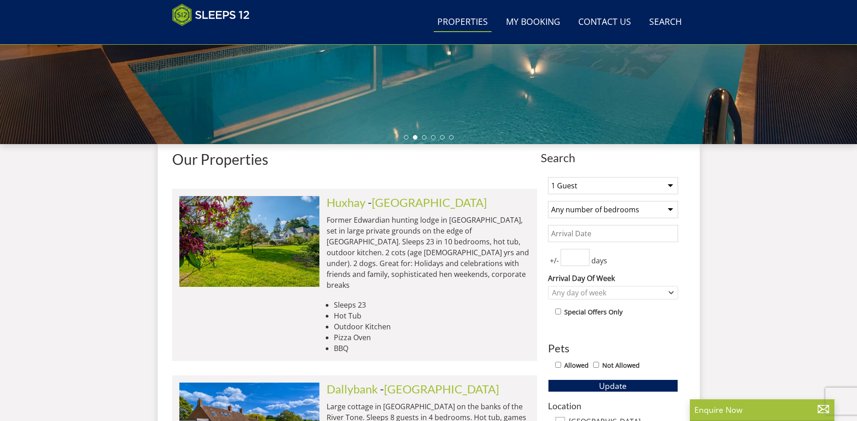
click at [670, 187] on select "1 Guest 2 Guests 3 Guests 4 Guests 5 Guests 6 Guests 7 Guests 8 Guests 9 Guests…" at bounding box center [613, 185] width 130 height 17
select select "14"
click at [548, 177] on select "1 Guest 2 Guests 3 Guests 4 Guests 5 Guests 6 Guests 7 Guests 8 Guests 9 Guests…" at bounding box center [613, 185] width 130 height 17
click at [668, 209] on select "Any number of bedrooms 1 Bedroom 2 Bedrooms 3 Bedrooms 4 Bedrooms 5 Bedrooms 6 …" at bounding box center [613, 209] width 130 height 17
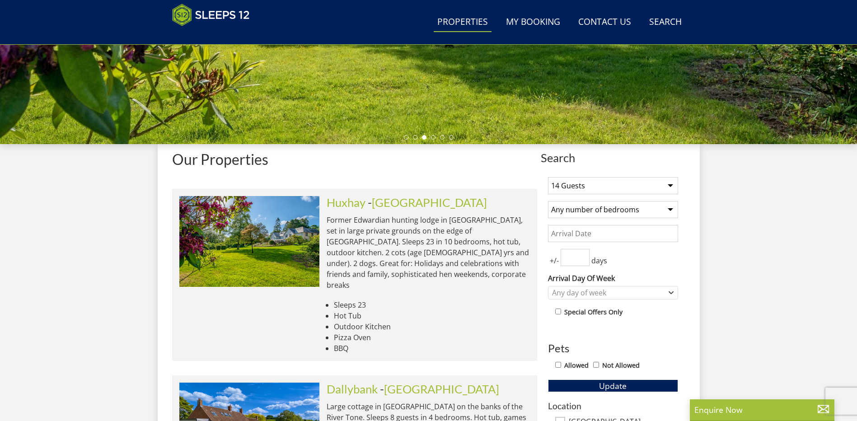
select select "8"
click at [548, 201] on select "Any number of bedrooms 1 Bedroom 2 Bedrooms 3 Bedrooms 4 Bedrooms 5 Bedrooms 6 …" at bounding box center [613, 209] width 130 height 17
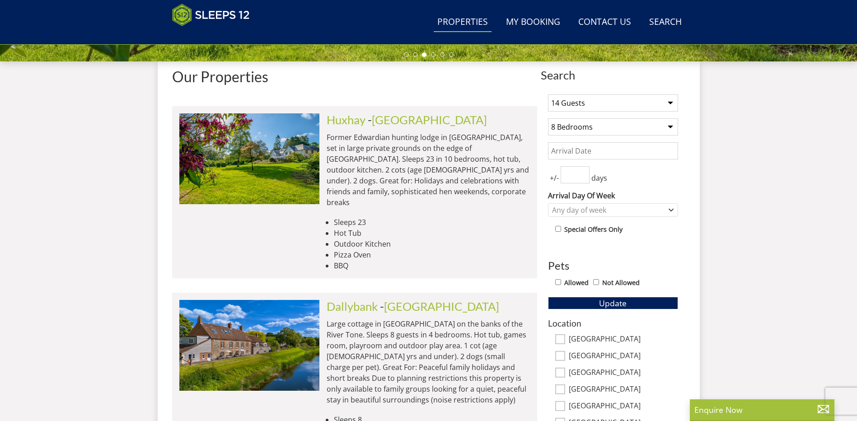
scroll to position [327, 0]
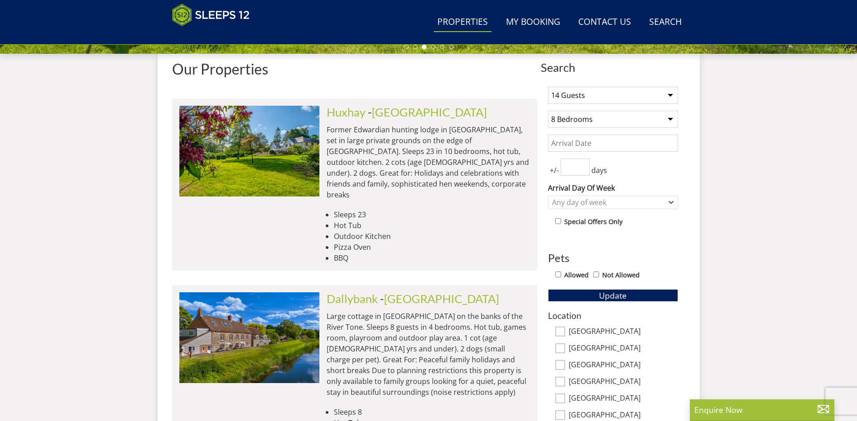
click at [564, 332] on input "[GEOGRAPHIC_DATA]" at bounding box center [560, 332] width 10 height 10
checkbox input "true"
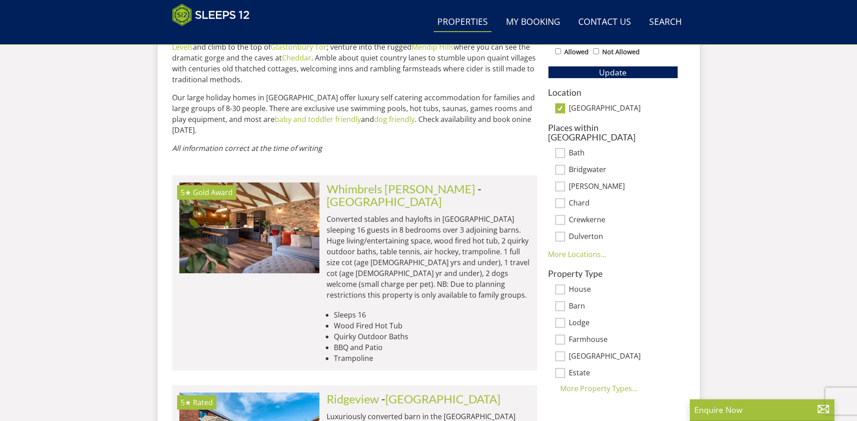
scroll to position [608, 0]
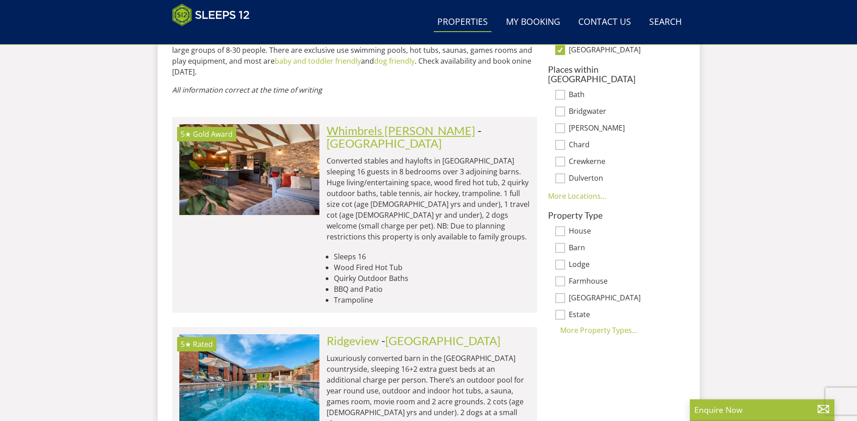
click at [398, 124] on link "Whimbrels [PERSON_NAME]" at bounding box center [401, 131] width 149 height 14
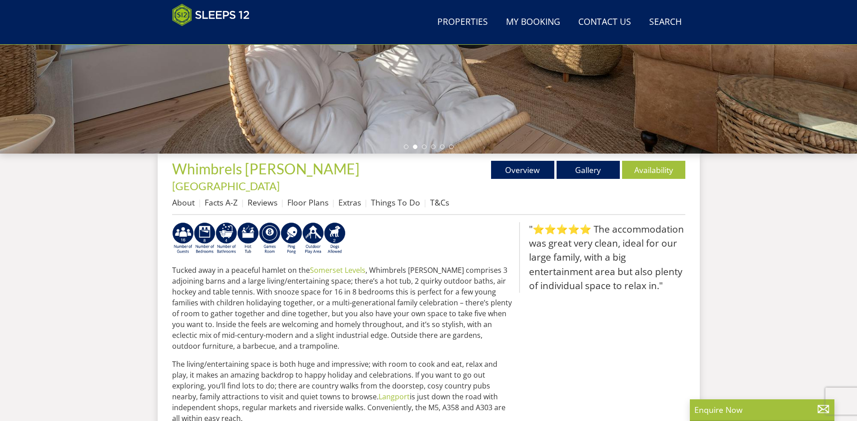
scroll to position [152, 0]
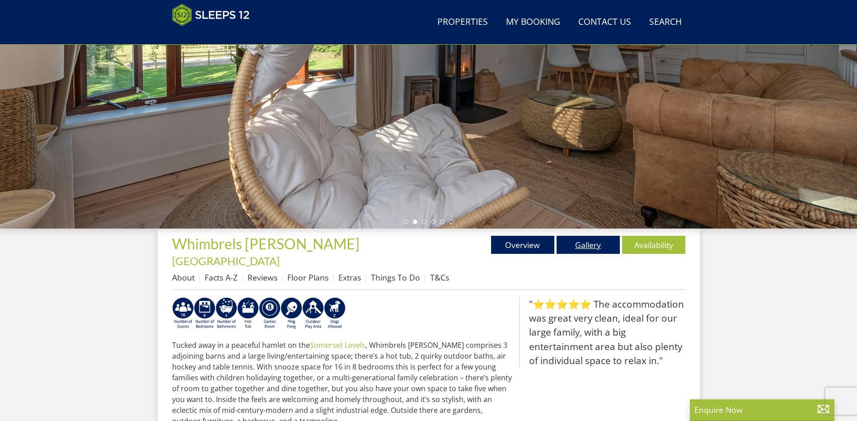
click at [590, 238] on link "Gallery" at bounding box center [587, 245] width 63 height 18
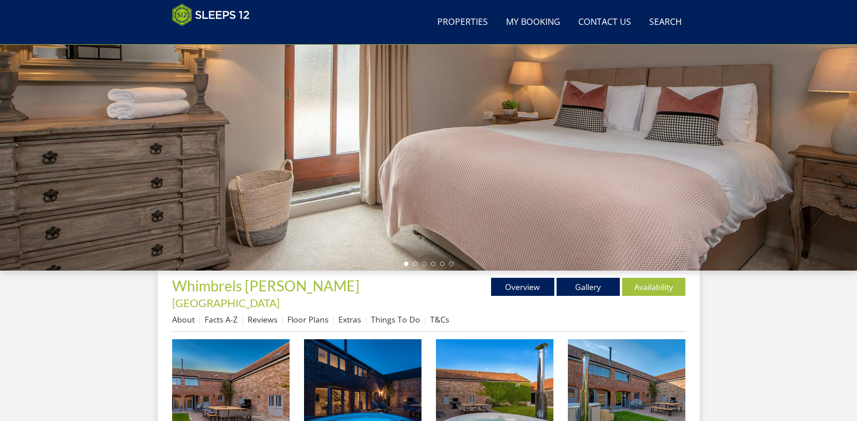
scroll to position [21, 0]
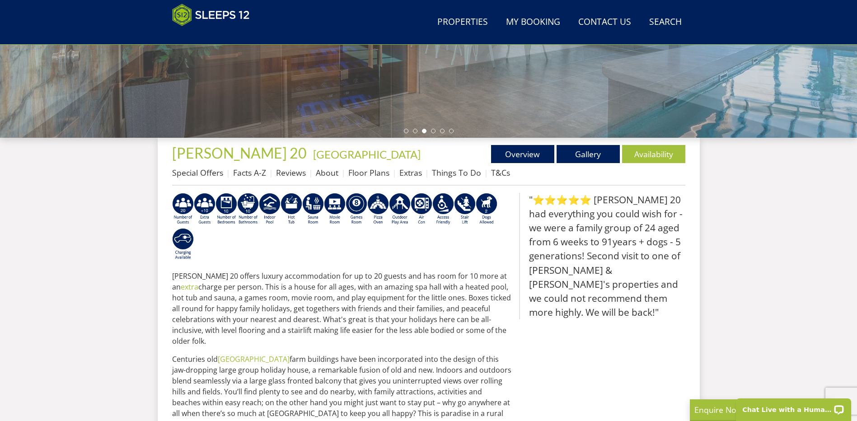
scroll to position [98, 0]
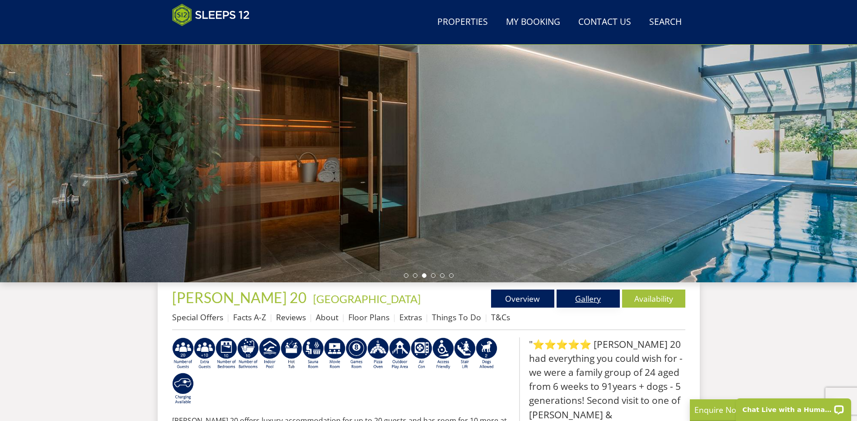
click at [576, 299] on link "Gallery" at bounding box center [587, 299] width 63 height 18
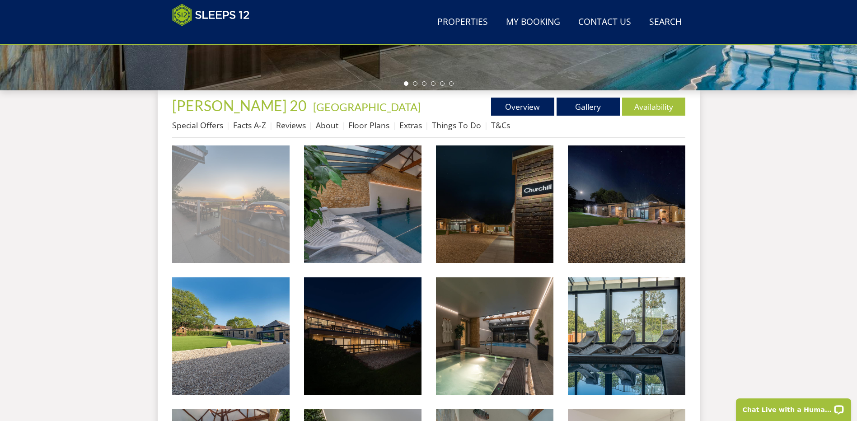
click at [238, 167] on img at bounding box center [230, 203] width 117 height 117
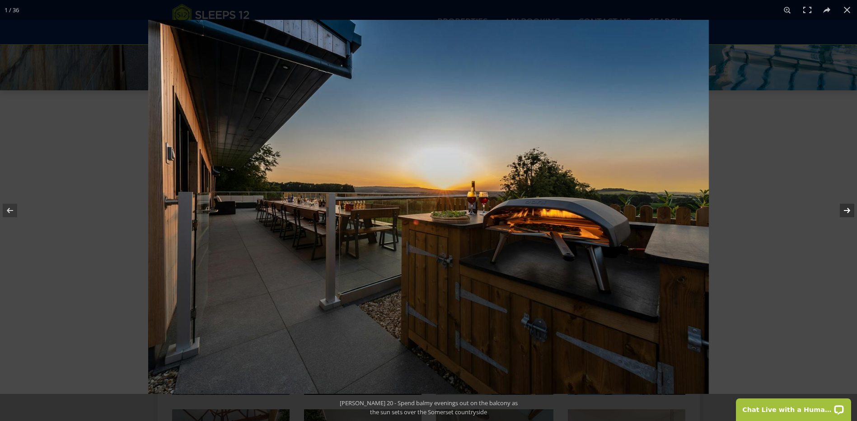
click at [844, 210] on button at bounding box center [841, 210] width 32 height 45
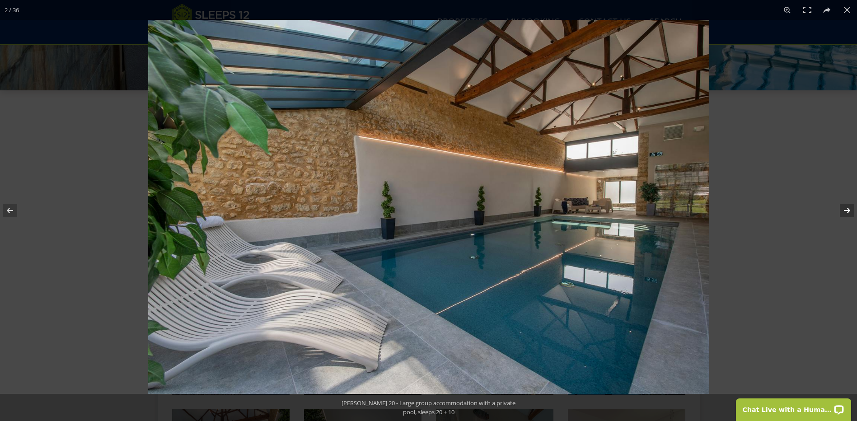
click at [844, 209] on button at bounding box center [841, 210] width 32 height 45
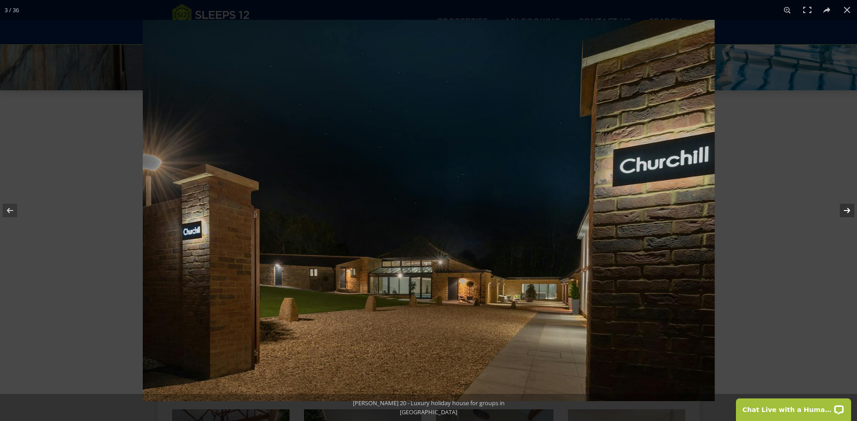
click at [844, 209] on button at bounding box center [841, 210] width 32 height 45
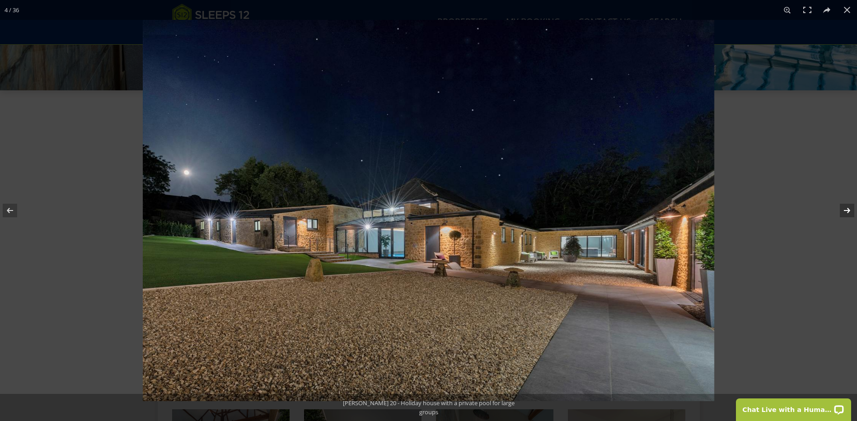
click at [844, 209] on button at bounding box center [841, 210] width 32 height 45
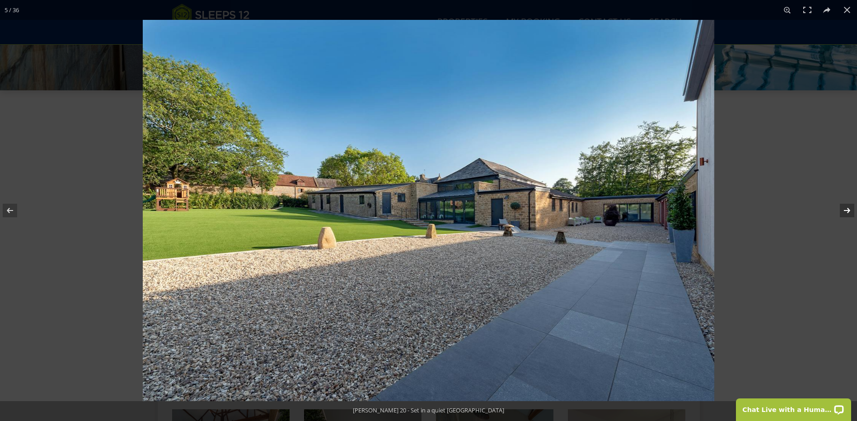
click at [845, 209] on button at bounding box center [841, 210] width 32 height 45
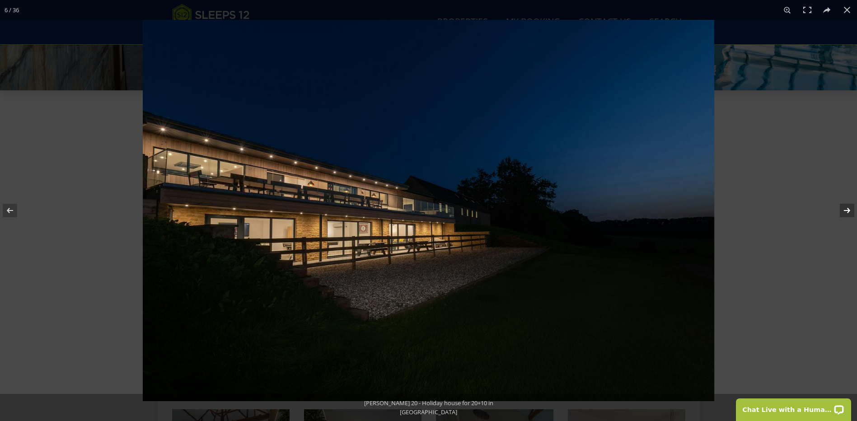
click at [845, 209] on button at bounding box center [841, 210] width 32 height 45
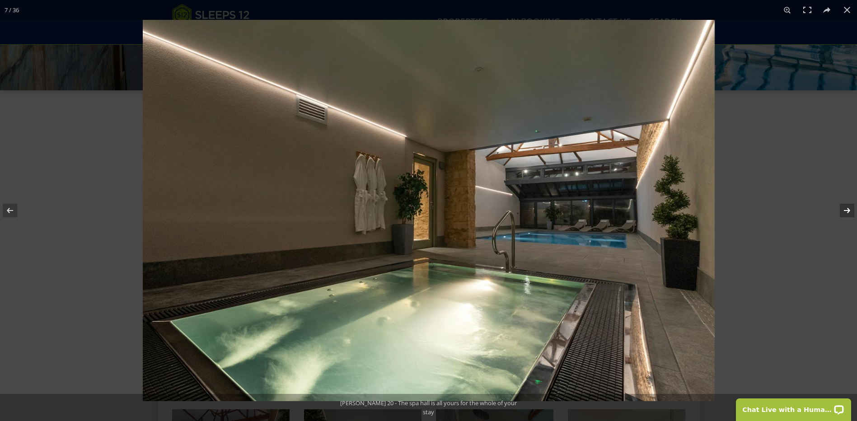
click at [845, 209] on button at bounding box center [841, 210] width 32 height 45
